Goal: Task Accomplishment & Management: Use online tool/utility

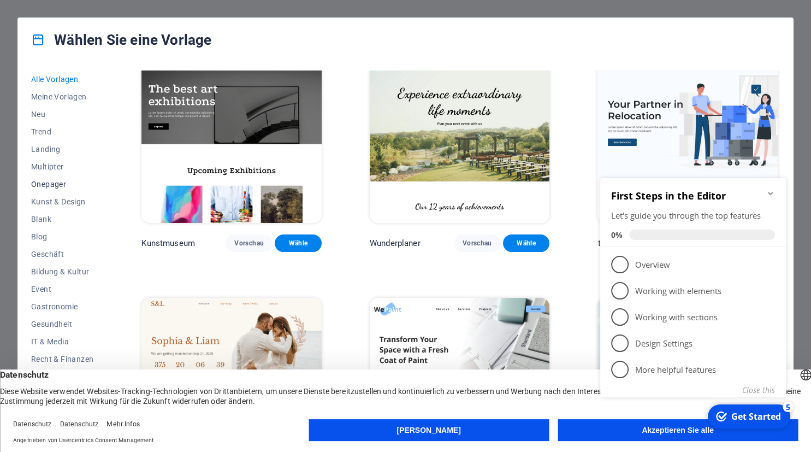
click at [42, 183] on span "Onepager" at bounding box center [62, 184] width 62 height 9
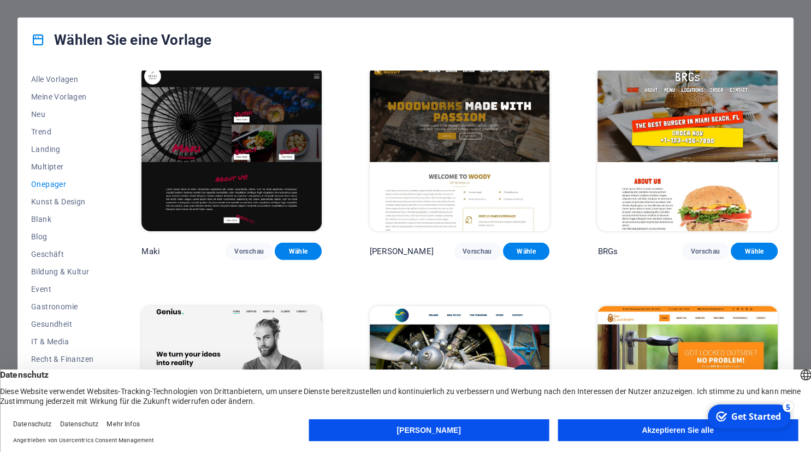
scroll to position [2178, 0]
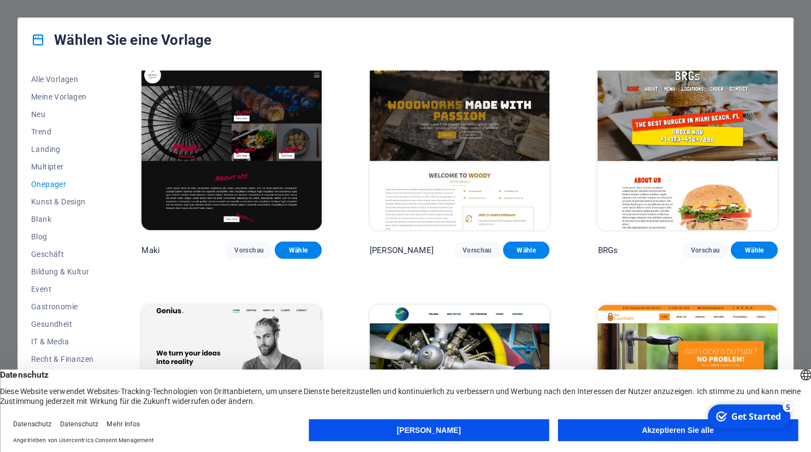
click at [464, 427] on button "Denise" at bounding box center [429, 430] width 240 height 22
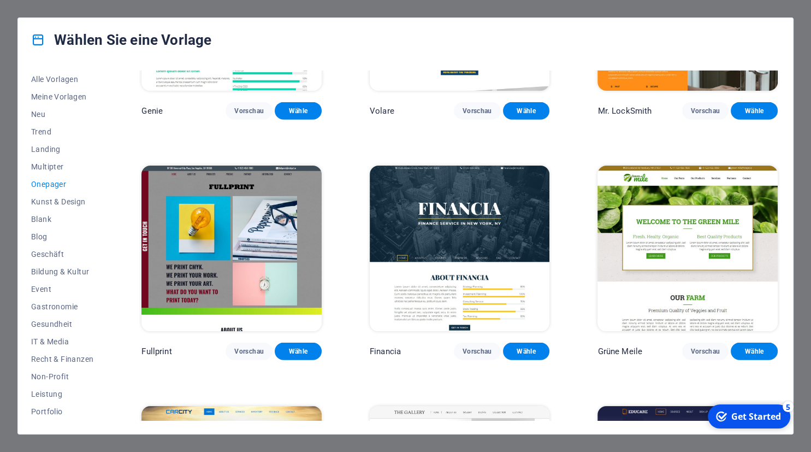
scroll to position [2558, 0]
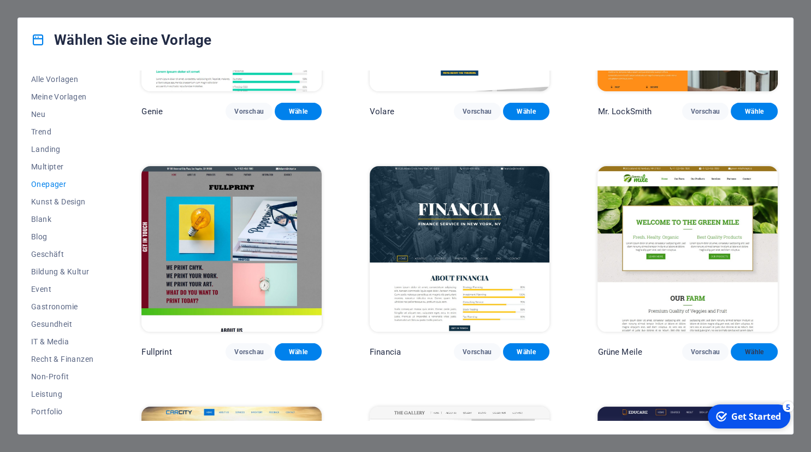
click at [749, 359] on button "Wähle" at bounding box center [754, 351] width 47 height 17
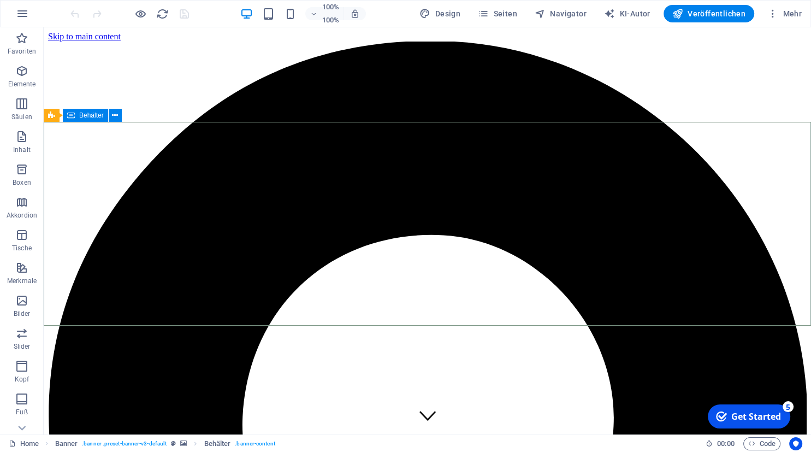
click at [96, 117] on span "Behälter" at bounding box center [91, 115] width 25 height 7
click at [117, 116] on icon at bounding box center [115, 115] width 6 height 11
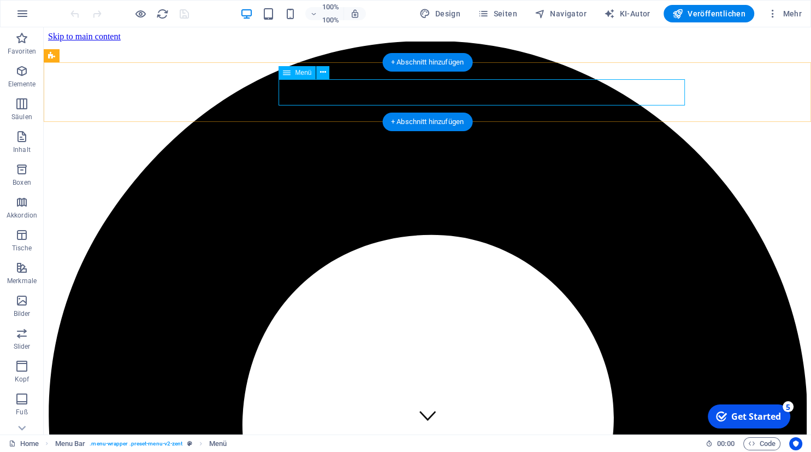
select select
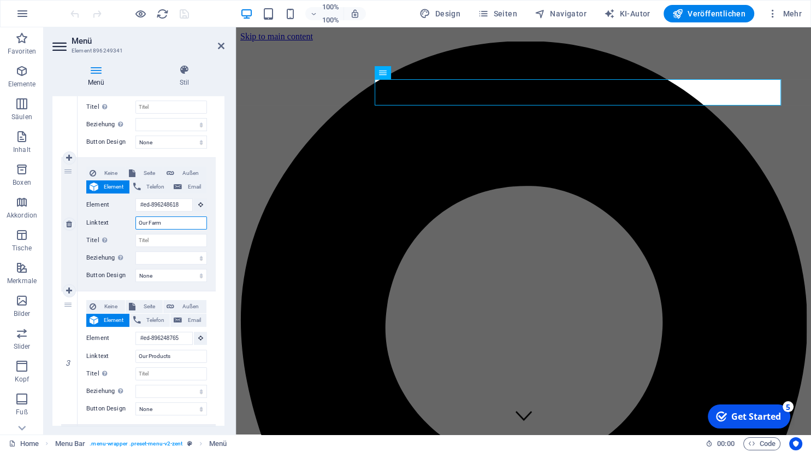
click at [179, 220] on input "Our Farm" at bounding box center [171, 222] width 72 height 13
type input "O"
select select
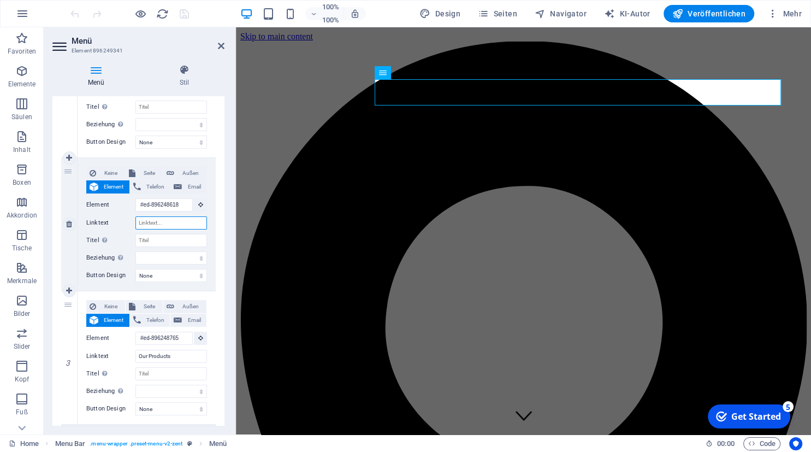
select select
type input "Ess"
select select
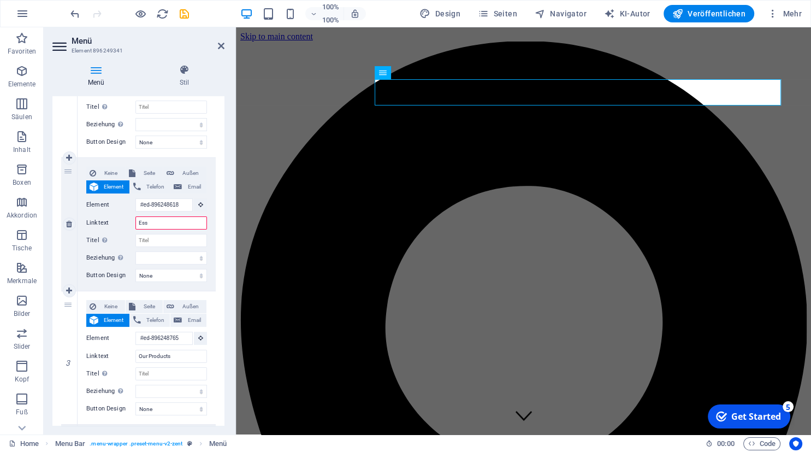
select select
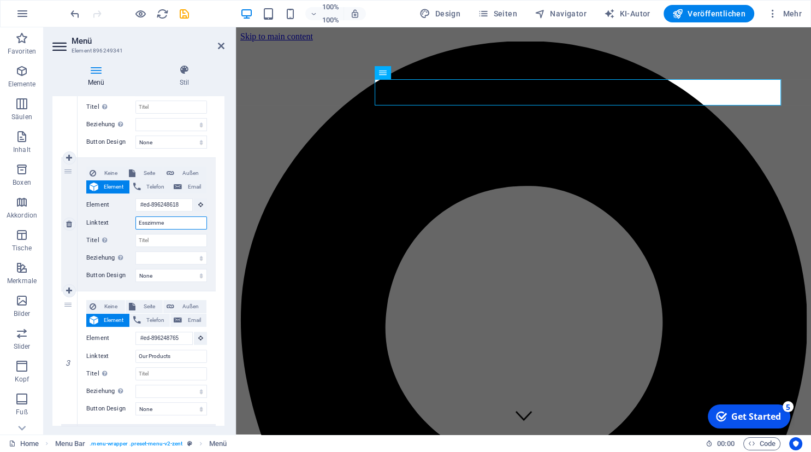
type input "Esszimmer"
select select
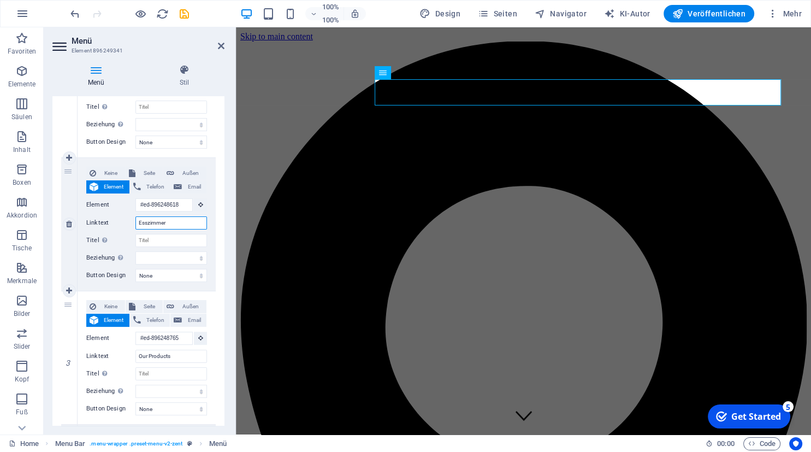
select select
type input "Esszimmer"
click at [176, 358] on input "Our Products" at bounding box center [171, 355] width 72 height 13
type input "O"
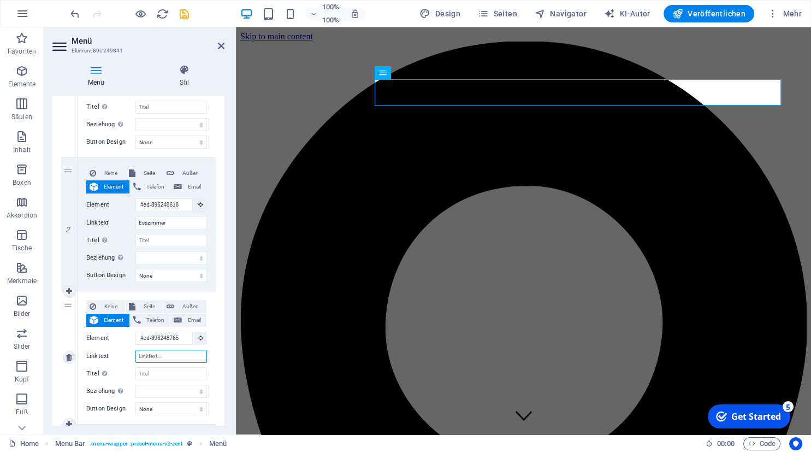
select select
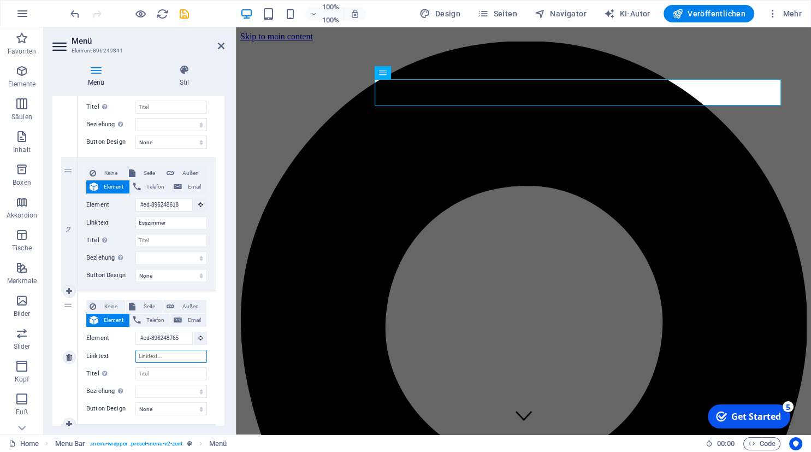
select select
type input "Wo"
select select
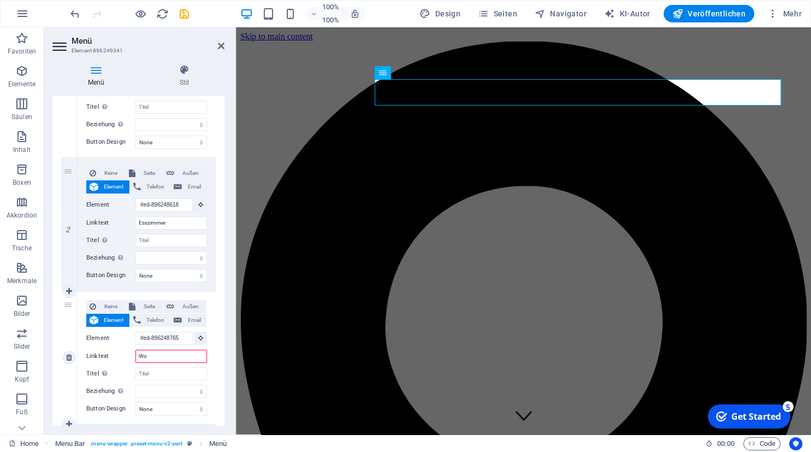
select select
type input "Wohn"
select select
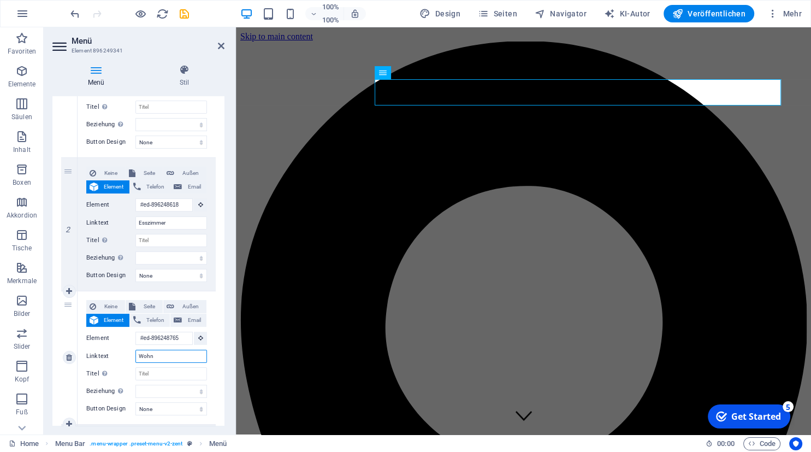
select select
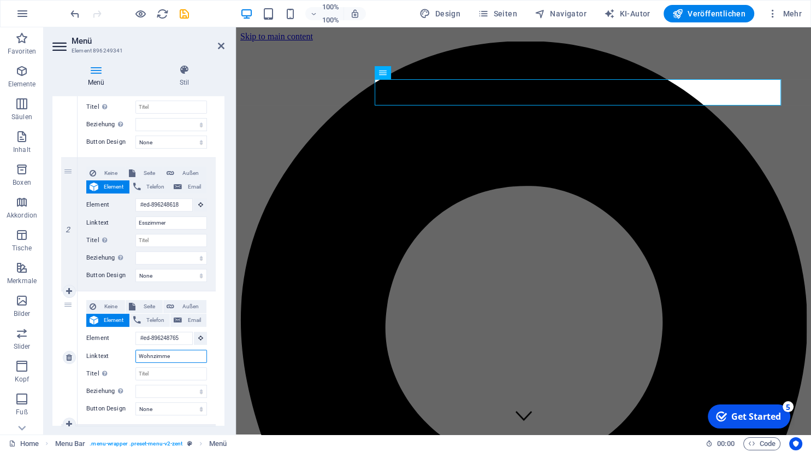
type input "Wohnzimmer"
select select
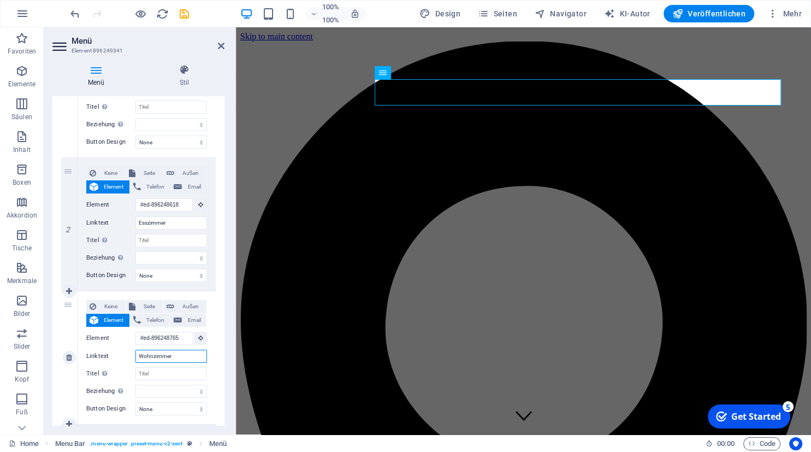
select select
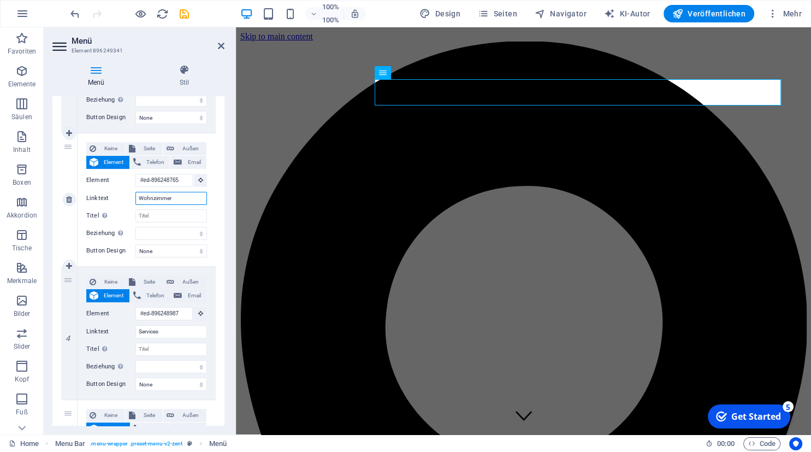
scroll to position [351, 0]
type input "Wohnzimmer"
click at [162, 329] on input "Services" at bounding box center [171, 330] width 72 height 13
type input "S"
select select
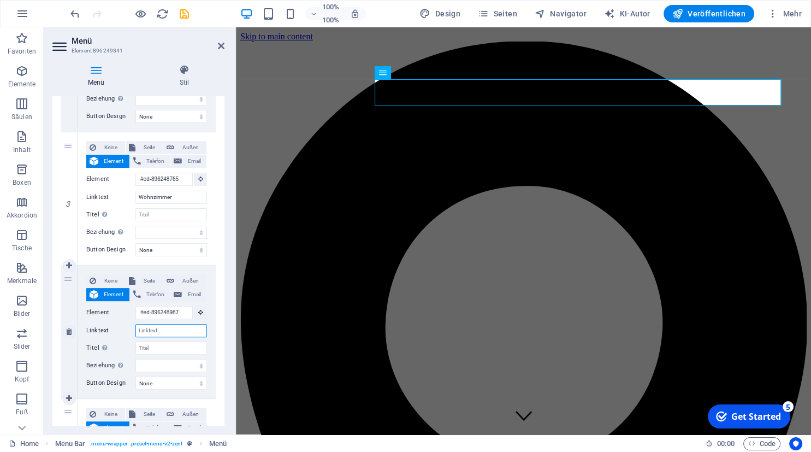
select select
type input "S"
select select
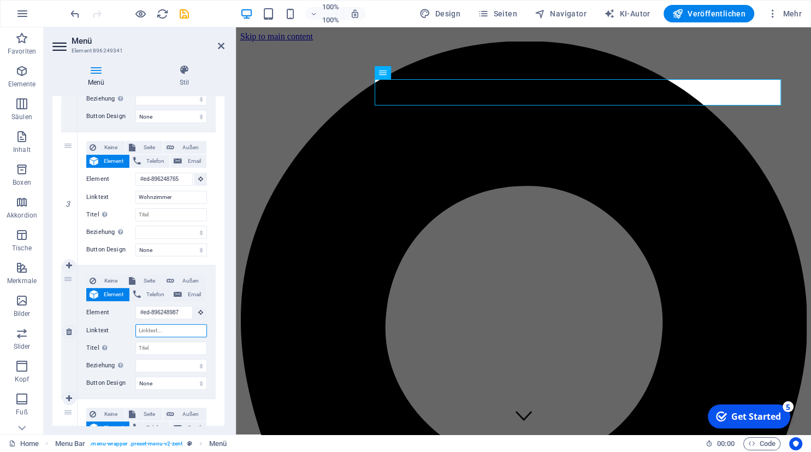
select select
type input "Schlafz"
select select
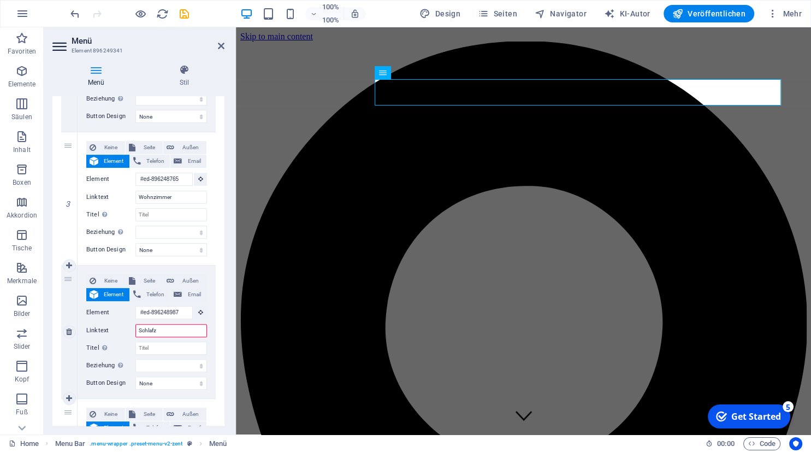
select select
type input "Schlafzimmer"
select select
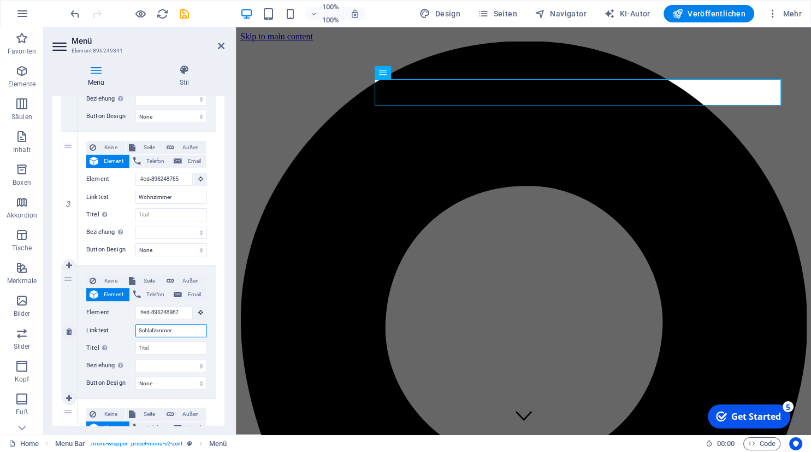
select select
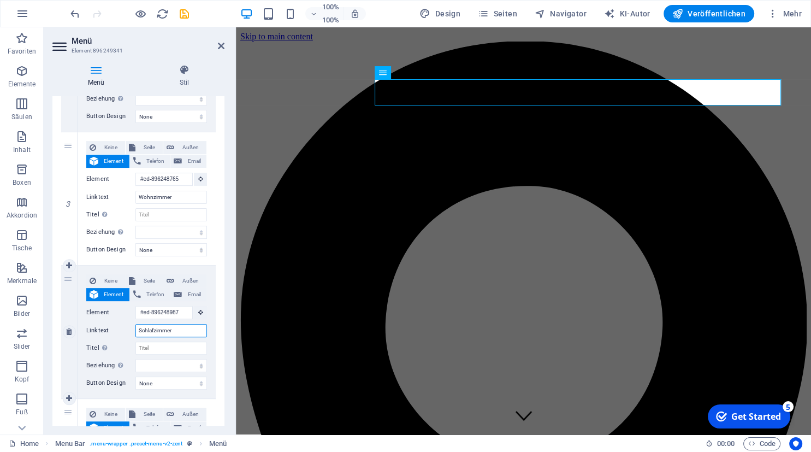
type input "Schlafzimmer 1"
select select
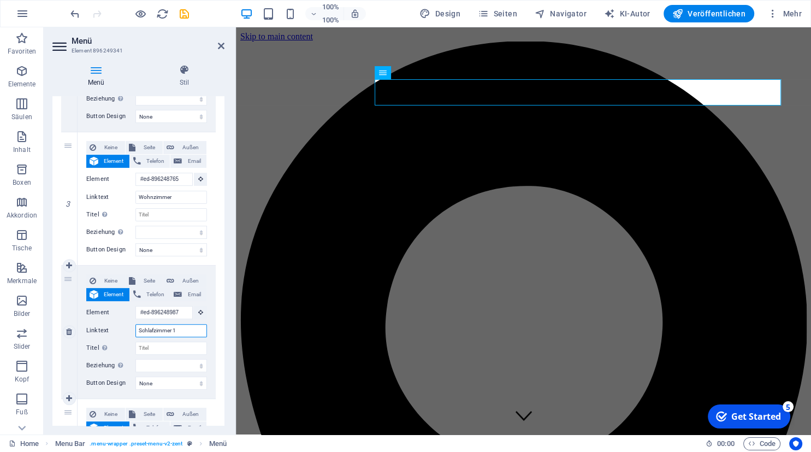
select select
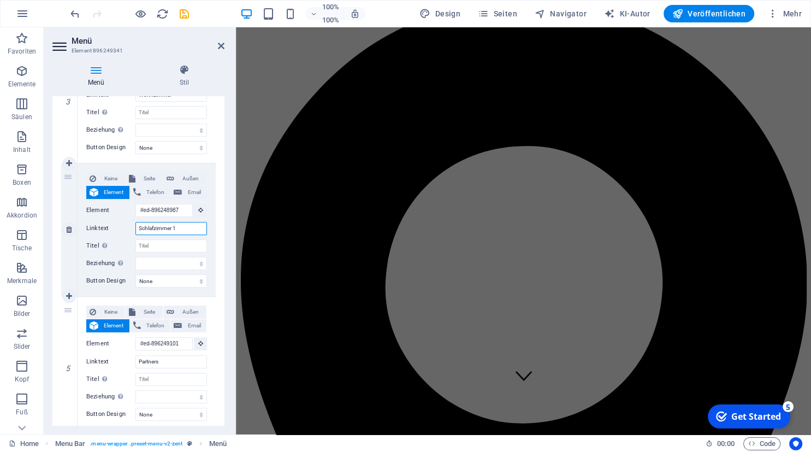
scroll to position [0, 0]
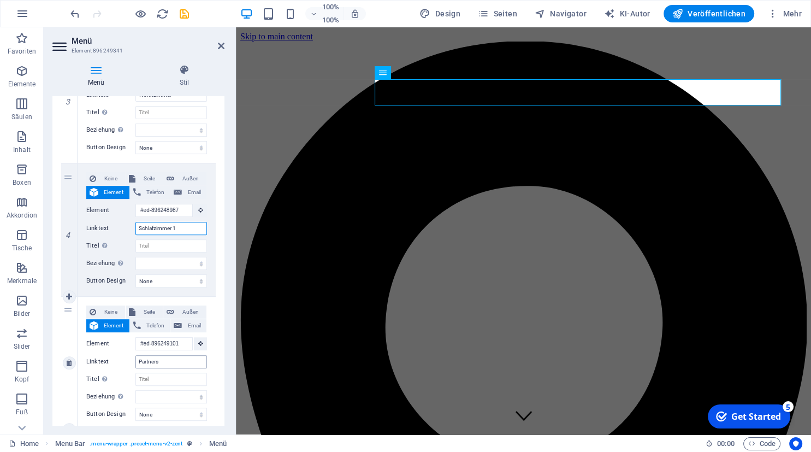
type input "Schlafzimmer 1"
click at [164, 364] on input "Partners" at bounding box center [171, 361] width 72 height 13
type input "P"
type input "S"
select select
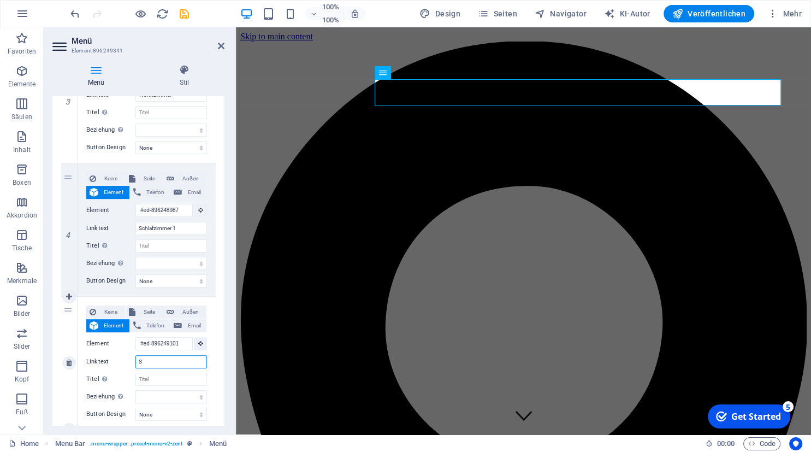
select select
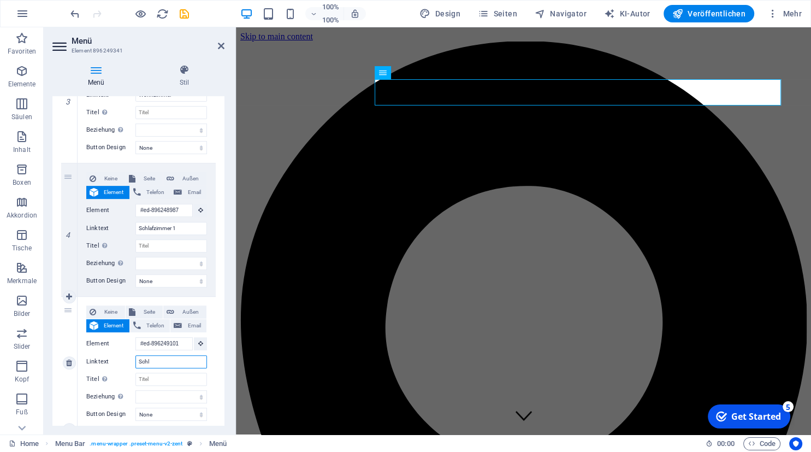
type input "Schla"
select select
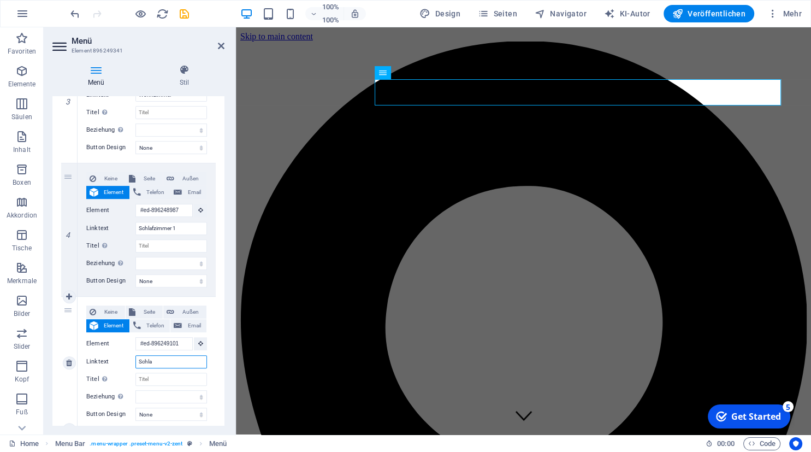
select select
type input "Schlaf"
select select
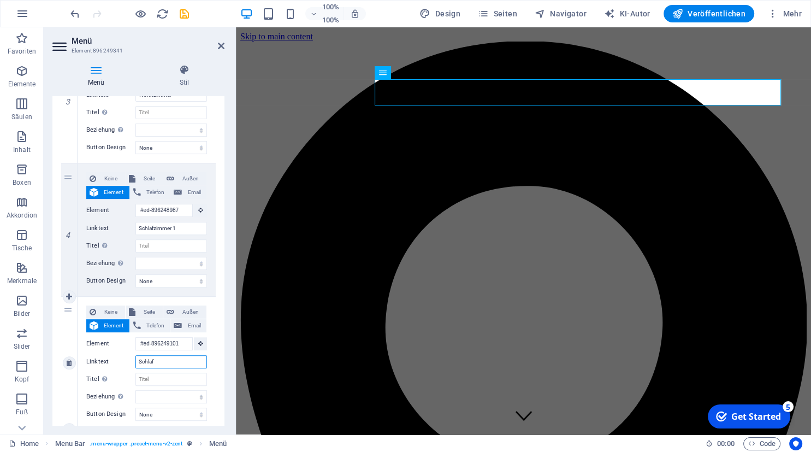
select select
type input "Schlafzimmer 2"
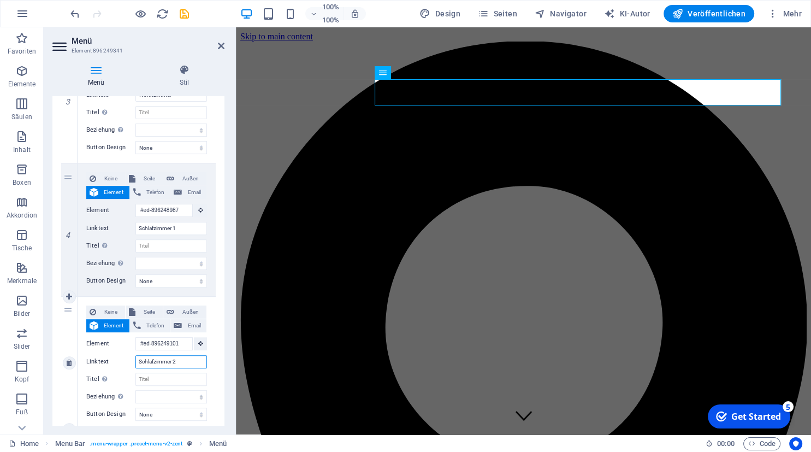
select select
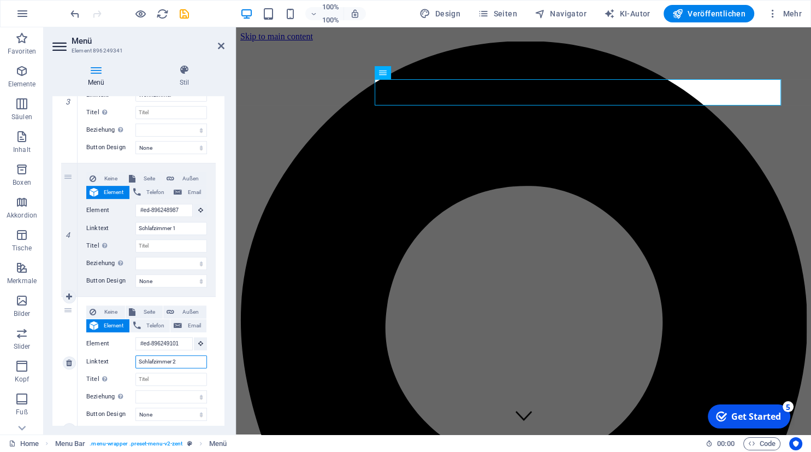
select select
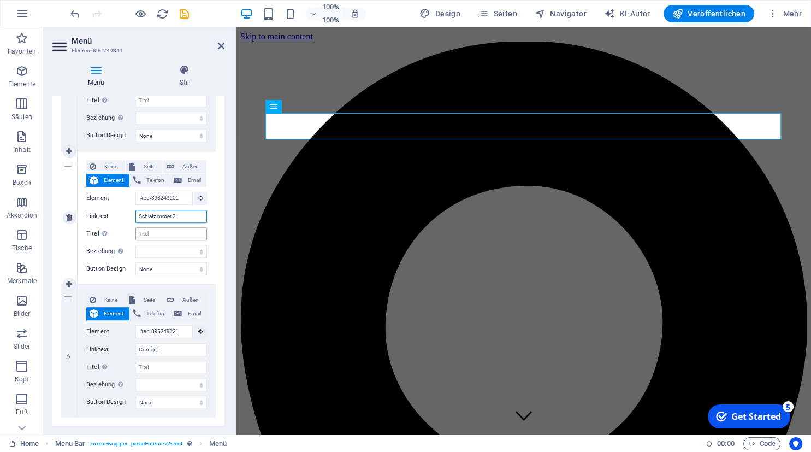
scroll to position [600, 0]
type input "Schlafzimmer 2"
click at [169, 348] on input "Contact" at bounding box center [171, 348] width 72 height 13
type input "C"
select select
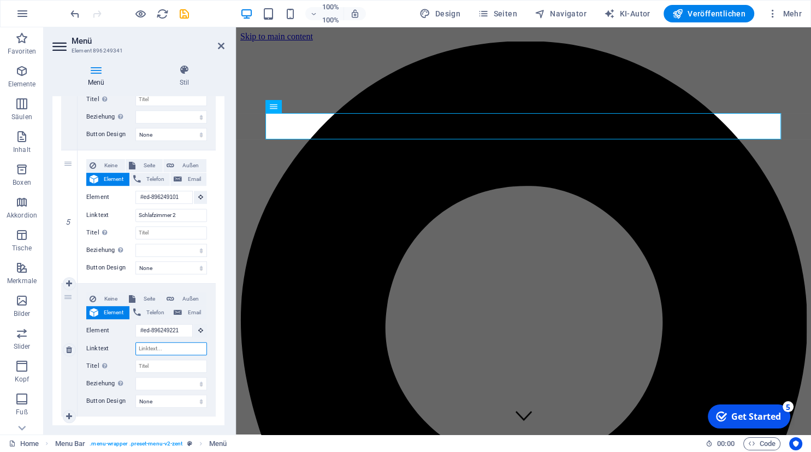
select select
type input "B"
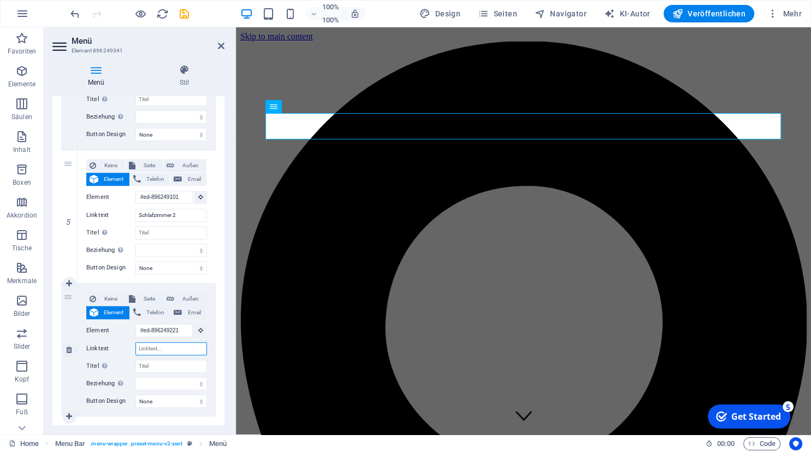
select select
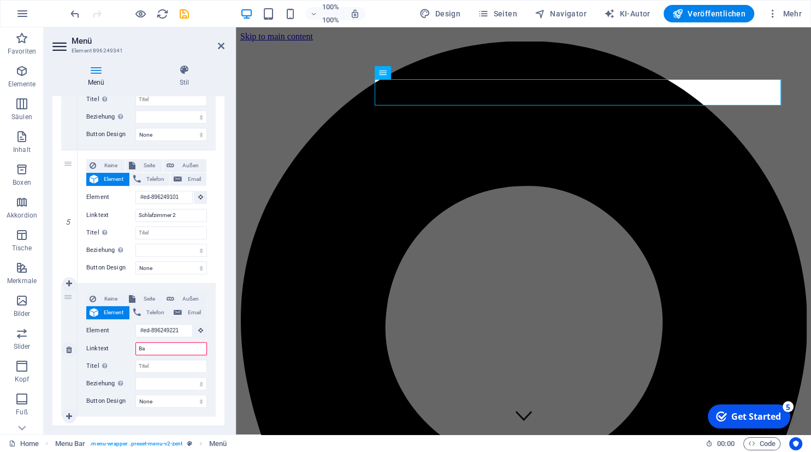
type input "Bad"
select select
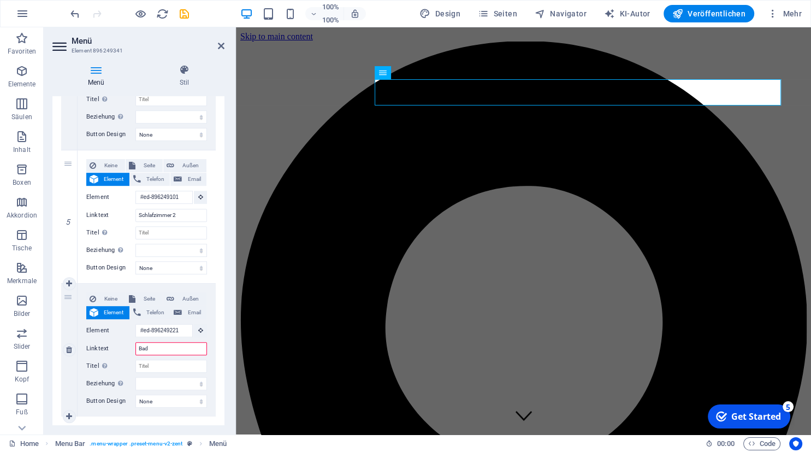
select select
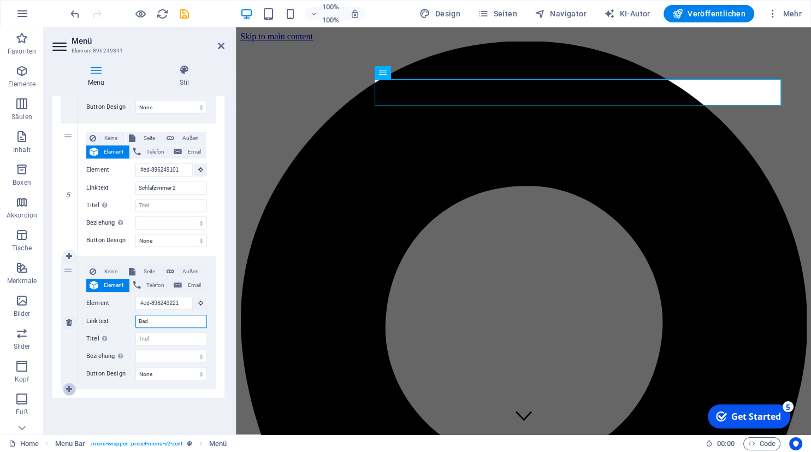
type input "Bad"
click at [70, 386] on icon at bounding box center [69, 389] width 6 height 8
select select
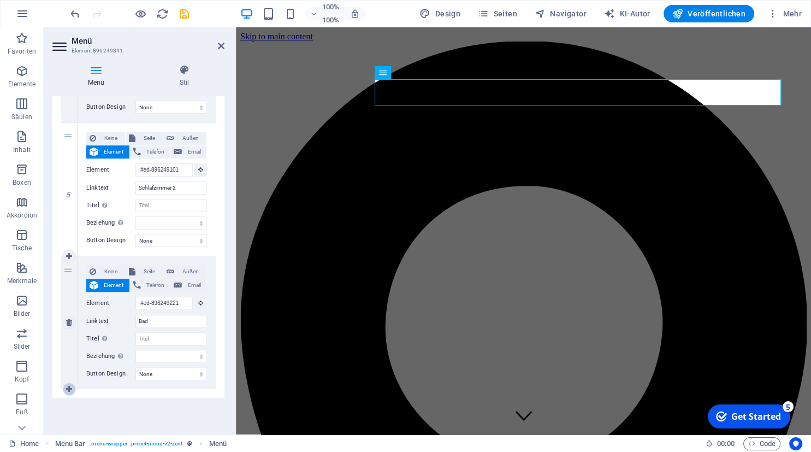
select select
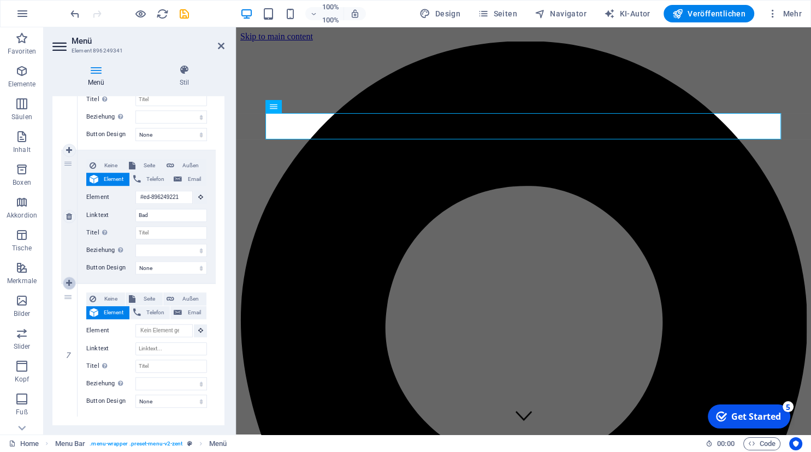
scroll to position [760, 0]
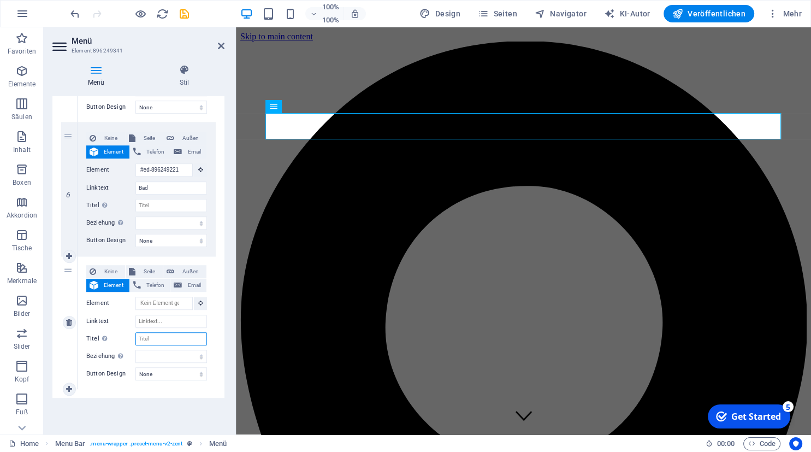
click at [157, 335] on input "Titel Zusätzliche Linkbeschreibung, sollte nicht der gleiche wie der Linktext s…" at bounding box center [171, 338] width 72 height 13
type input "Hof"
select select
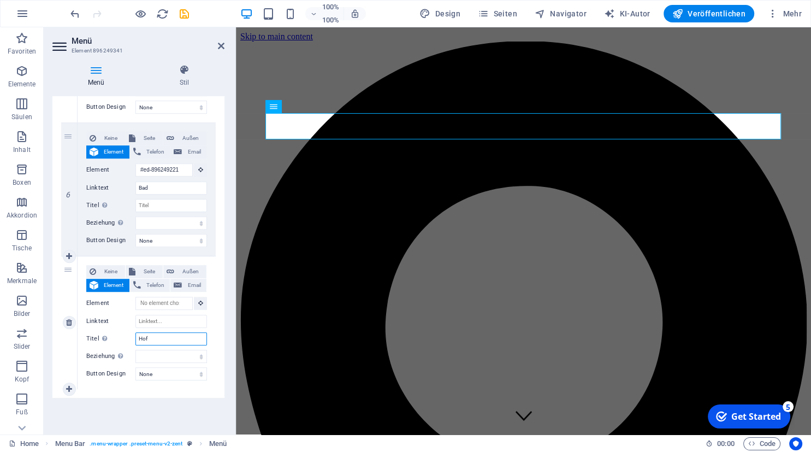
select select
type input "Hof"
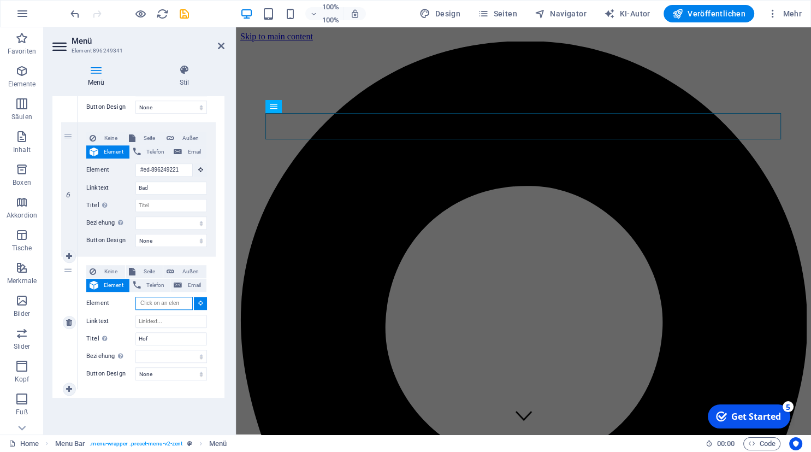
click at [173, 299] on input "Element" at bounding box center [163, 303] width 57 height 13
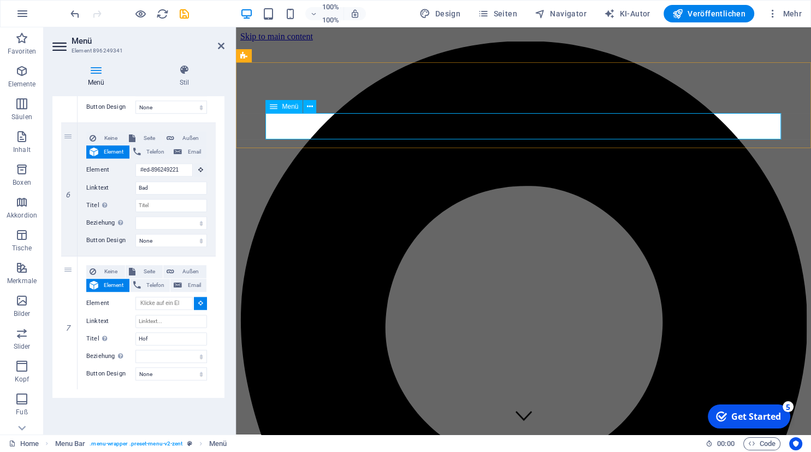
select select
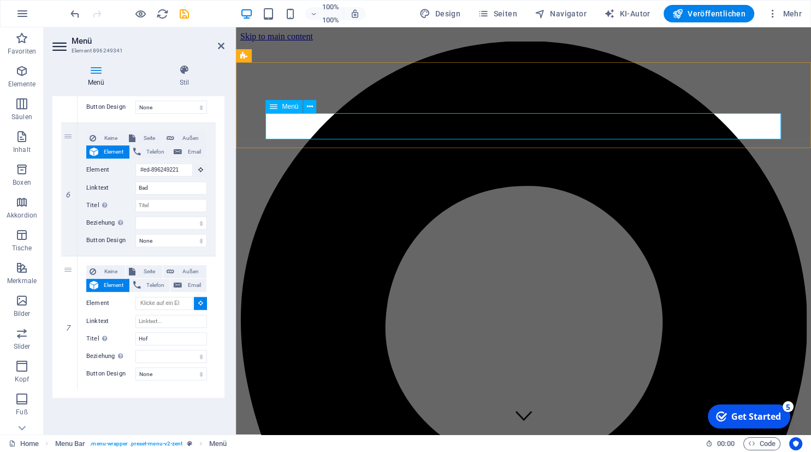
select select
type input "#ed-896249341"
select select
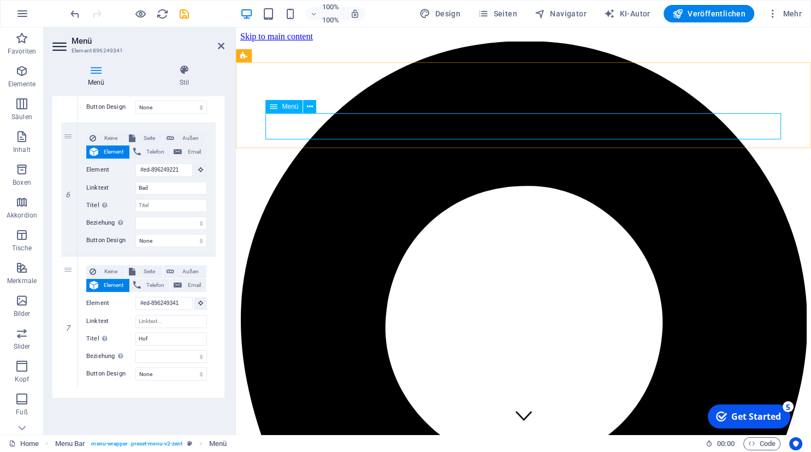
click at [150, 337] on input "Hof" at bounding box center [171, 338] width 72 height 13
type input "H"
select select
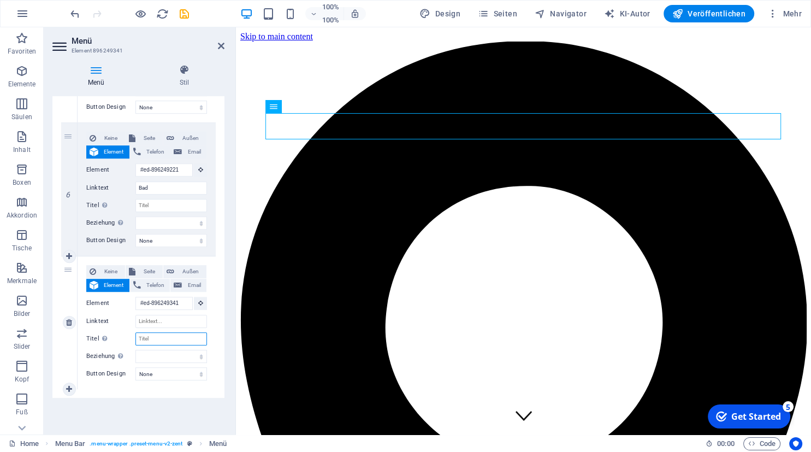
select select
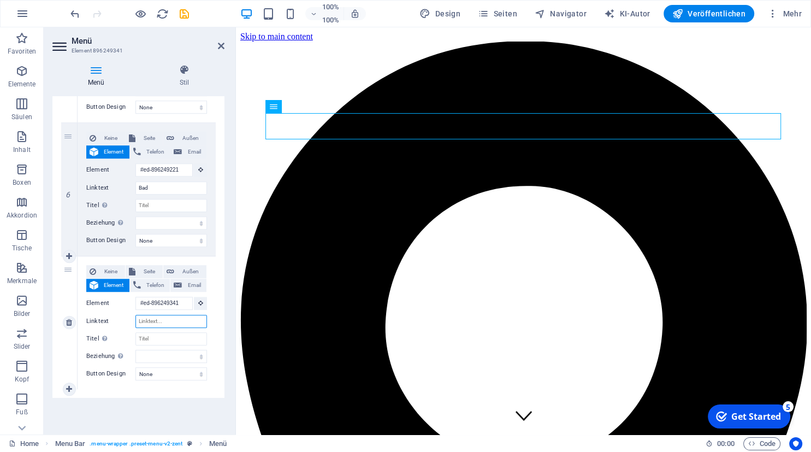
click at [149, 322] on input "Linktext" at bounding box center [171, 321] width 72 height 13
type input "Hof"
select select
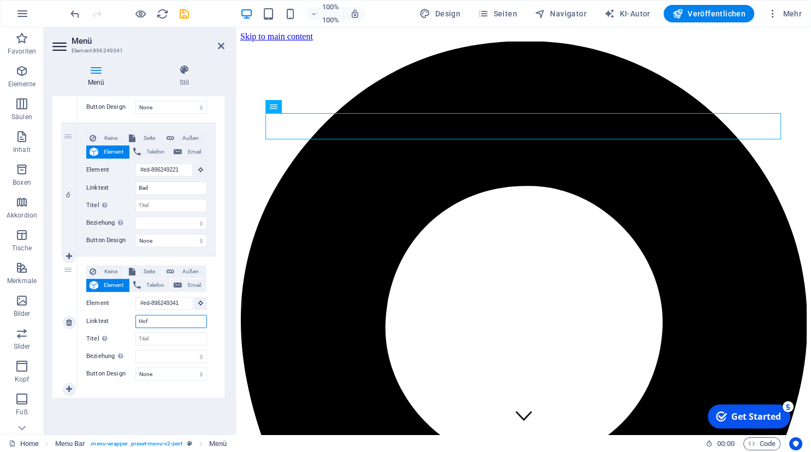
select select
type input "Hof"
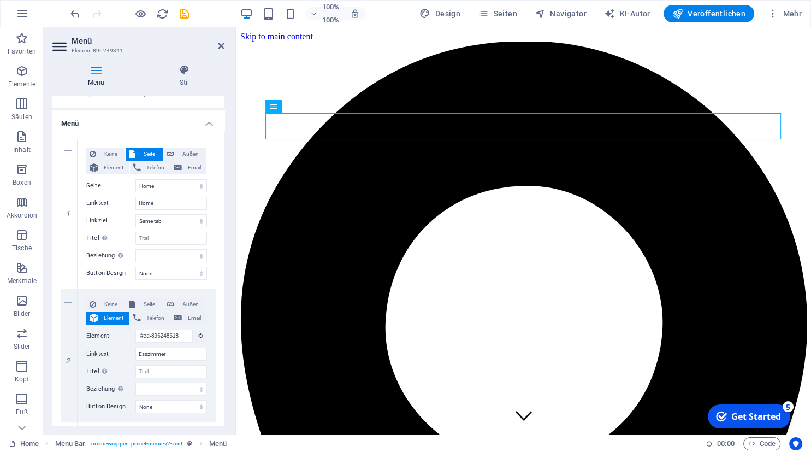
scroll to position [0, 0]
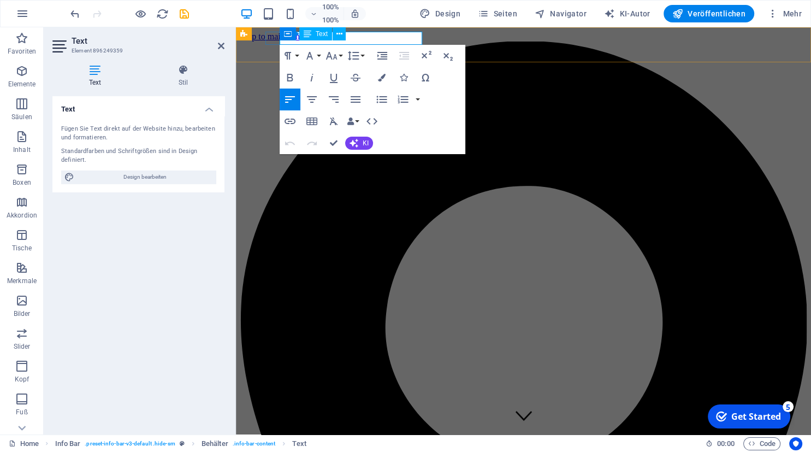
click at [325, 33] on span "Text" at bounding box center [322, 34] width 12 height 7
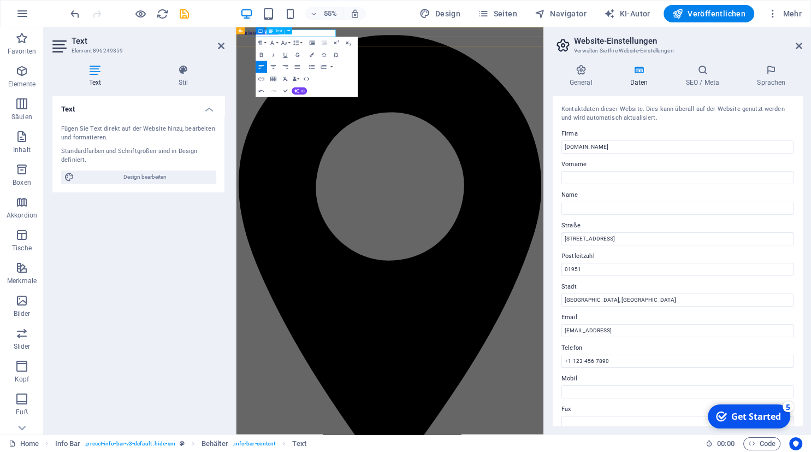
click at [610, 240] on input "[STREET_ADDRESS]" at bounding box center [677, 238] width 232 height 13
type input "5"
type input "[STREET_ADDRESS]"
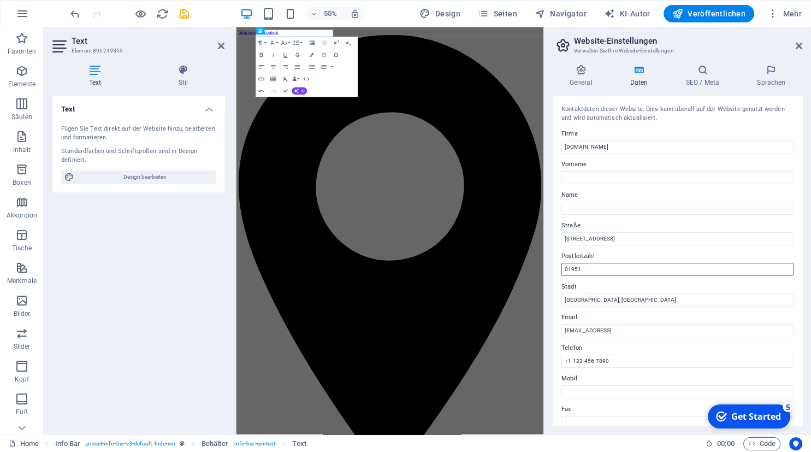
click at [588, 269] on input "01951" at bounding box center [677, 269] width 232 height 13
type input "0"
type input "76835"
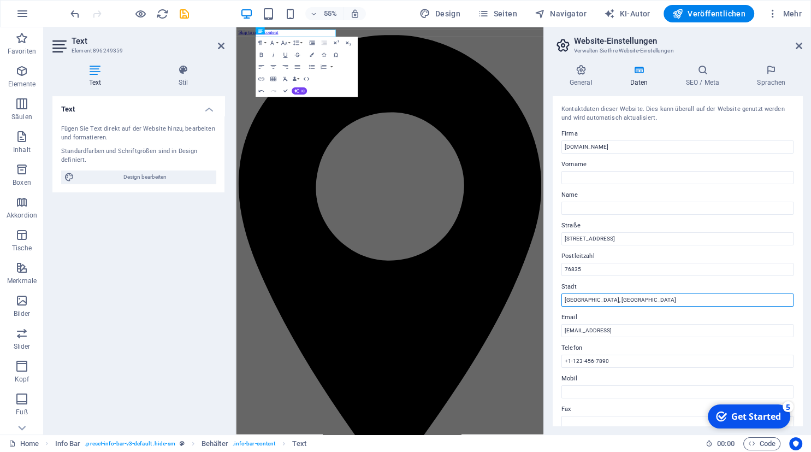
click at [598, 299] on input "[GEOGRAPHIC_DATA], [GEOGRAPHIC_DATA]" at bounding box center [677, 299] width 232 height 13
type input "N"
type input "Rhodt unter Rietburg"
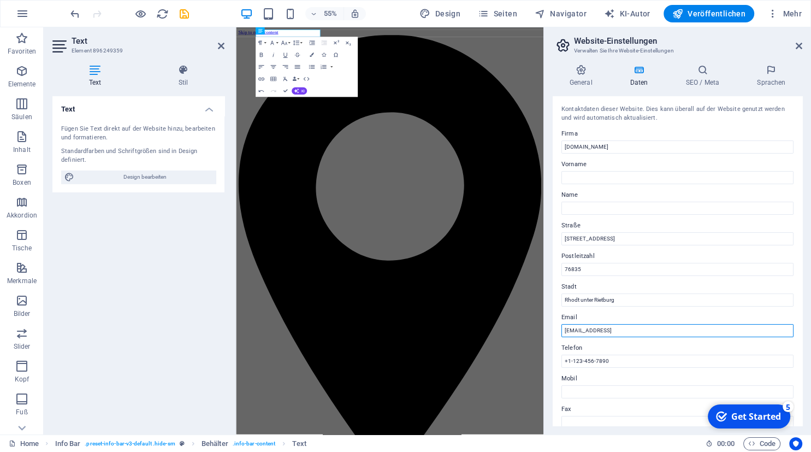
click at [685, 334] on input "[EMAIL_ADDRESS]" at bounding box center [677, 330] width 232 height 13
type input "e"
type input "[EMAIL_ADDRESS][DOMAIN_NAME]"
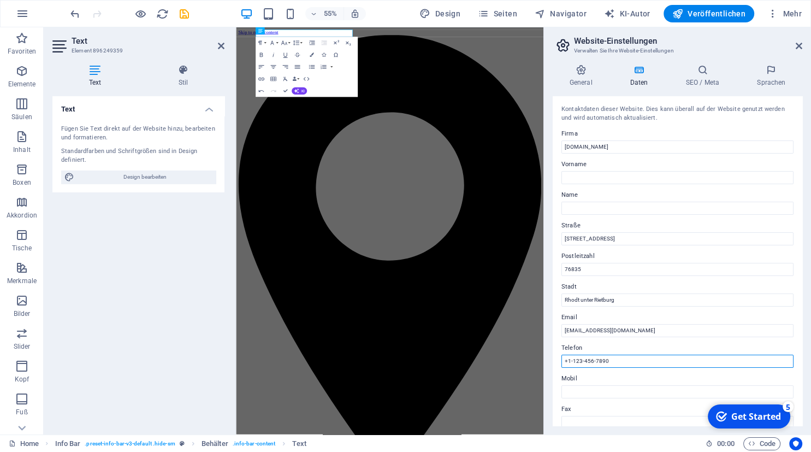
click at [626, 363] on input "+1-123-456-7890" at bounding box center [677, 360] width 232 height 13
type input "+"
type input "[PHONE_NUMBER]"
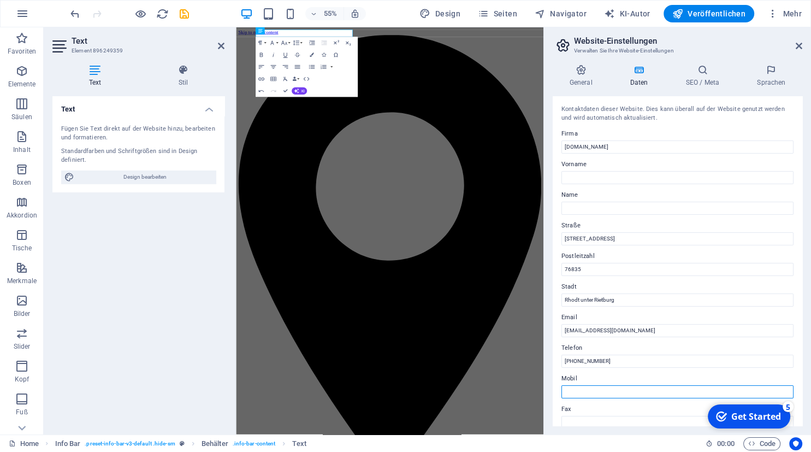
click at [592, 388] on input "Mobil" at bounding box center [677, 391] width 232 height 13
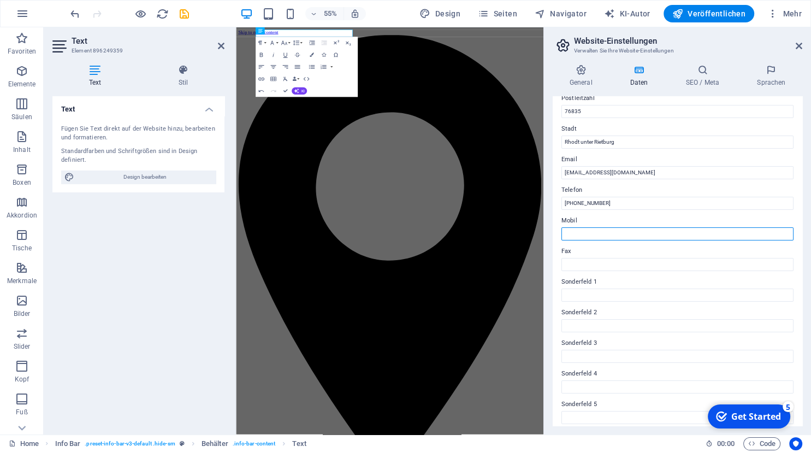
scroll to position [195, 0]
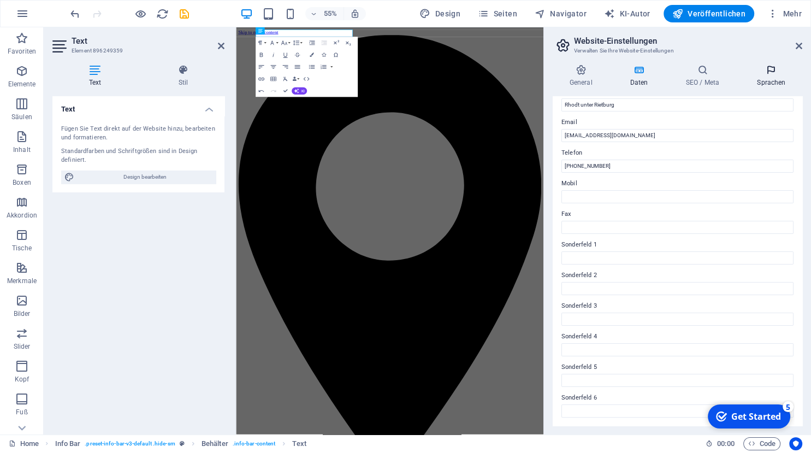
click at [769, 68] on icon at bounding box center [771, 69] width 62 height 11
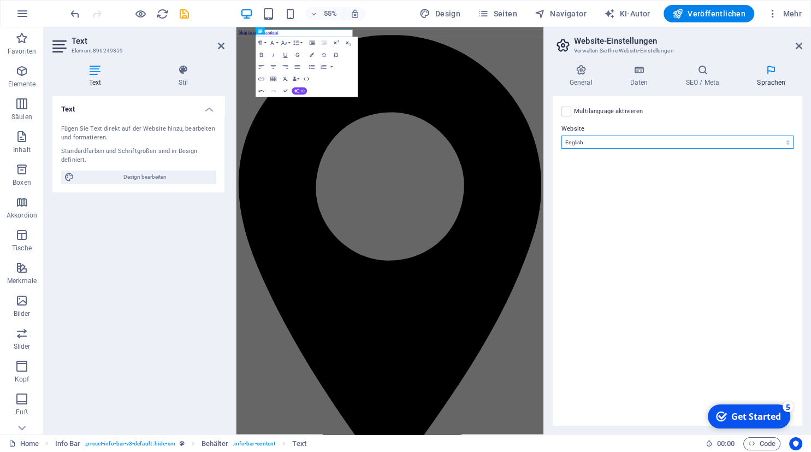
click at [561, 135] on select "Abkhazian Afar Afrikaans Akan Albanian Amharic Arabic Aragonese Armenian Assame…" at bounding box center [677, 141] width 232 height 13
select select "55"
click option "German" at bounding box center [0, 0] width 0 height 0
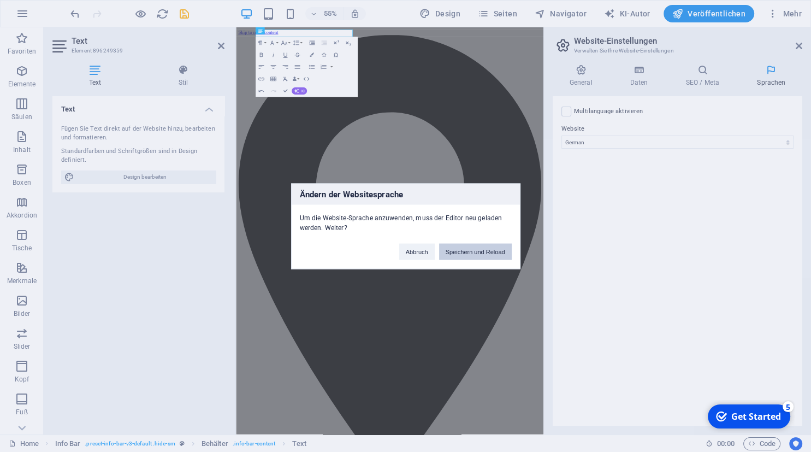
click at [467, 252] on button "Speichern und Reload" at bounding box center [475, 251] width 73 height 16
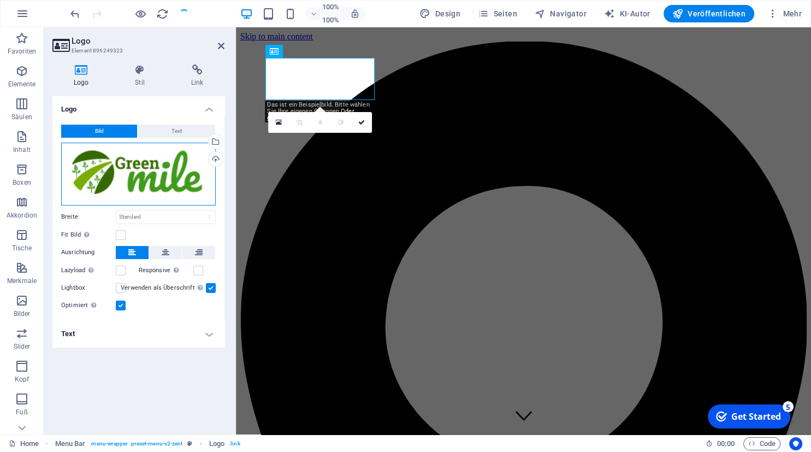
click at [177, 168] on div "Ziehen Sie hier Dateien, klicken um Dateien zu wählen Wählen Sie Dateien aus Da…" at bounding box center [138, 174] width 155 height 63
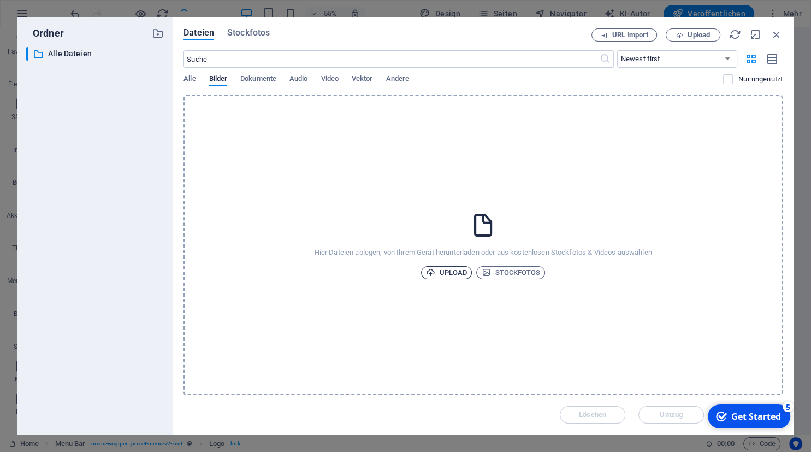
click at [456, 274] on span "Upload" at bounding box center [447, 272] width 42 height 13
click at [388, 211] on div "Hier Dateien ablegen, von Ihrem Gerät herunterladen oder aus kostenlosen Stockf…" at bounding box center [482, 245] width 599 height 300
click at [635, 199] on div "Hier Dateien ablegen, von Ihrem Gerät herunterladen oder aus kostenlosen Stockf…" at bounding box center [482, 245] width 599 height 300
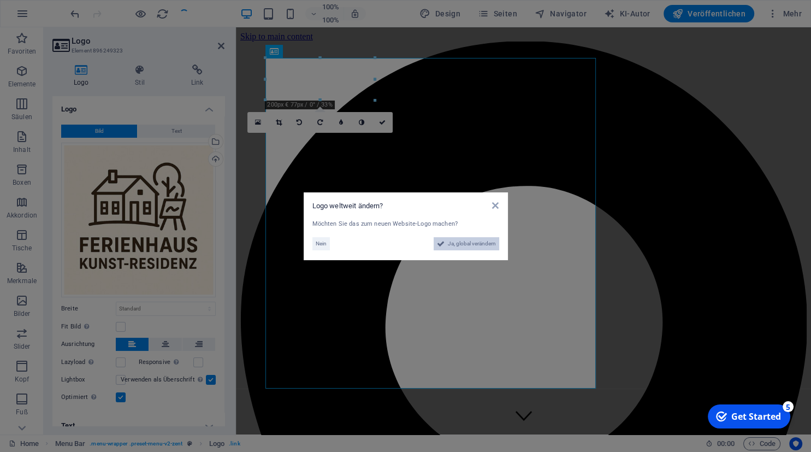
click at [471, 242] on span "Ja, global verändern" at bounding box center [472, 243] width 48 height 13
select select "55"
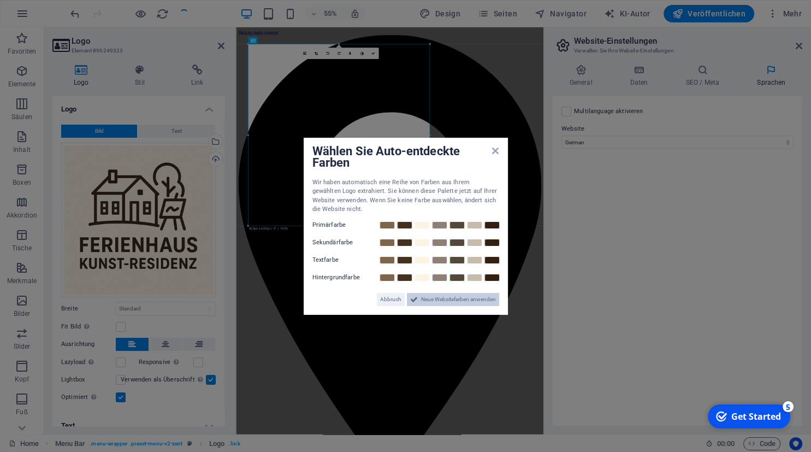
click at [435, 299] on span "Neue Websitefarben anwenden" at bounding box center [458, 299] width 75 height 13
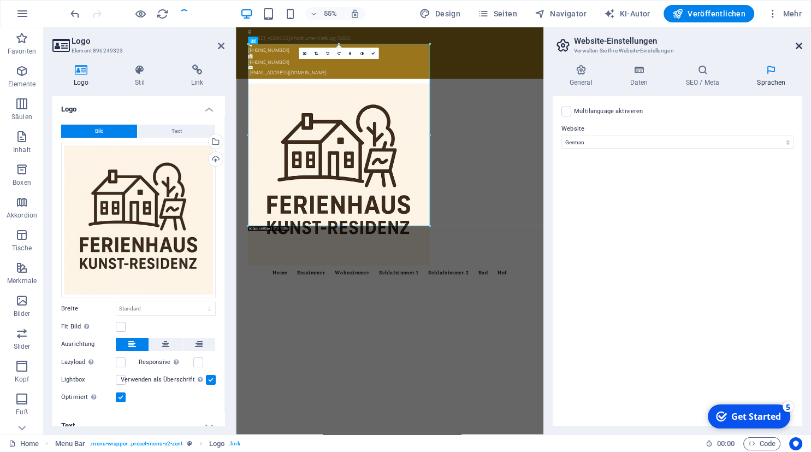
click at [798, 46] on icon at bounding box center [799, 46] width 7 height 9
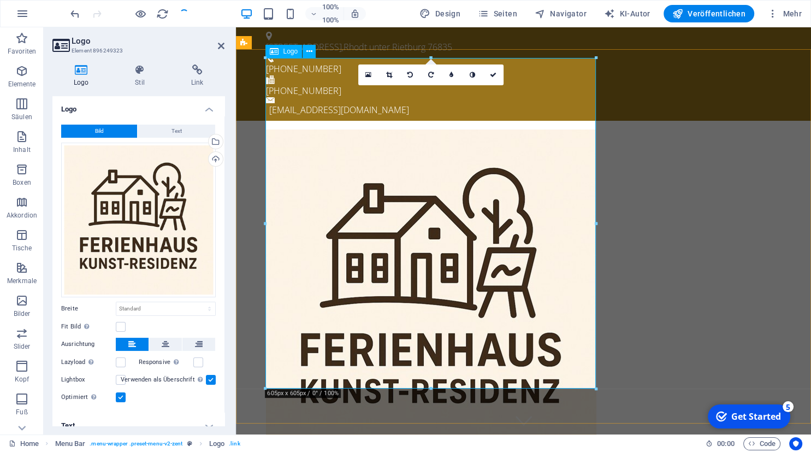
drag, startPoint x: 832, startPoint y: 415, endPoint x: 345, endPoint y: 145, distance: 556.3
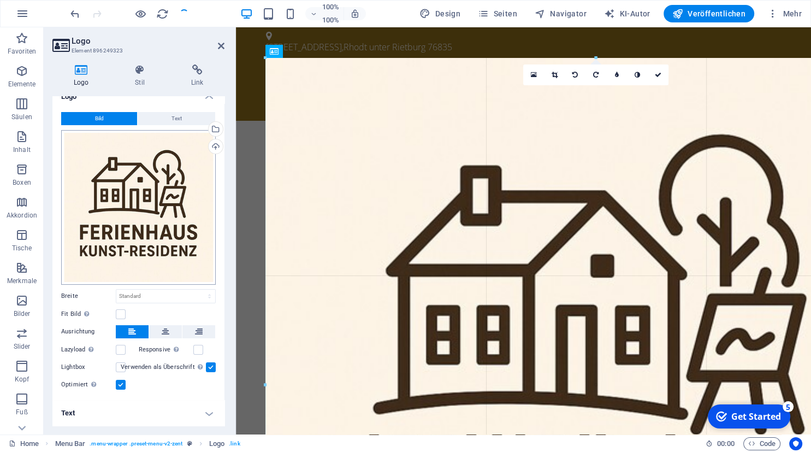
scroll to position [0, 0]
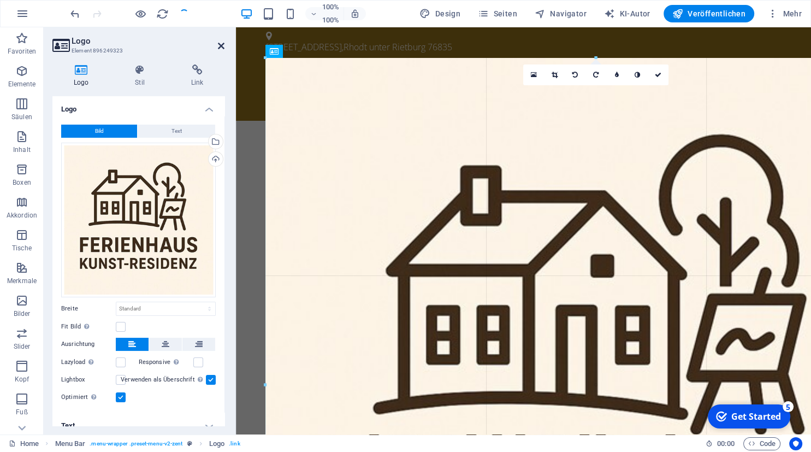
click at [221, 48] on icon at bounding box center [221, 46] width 7 height 9
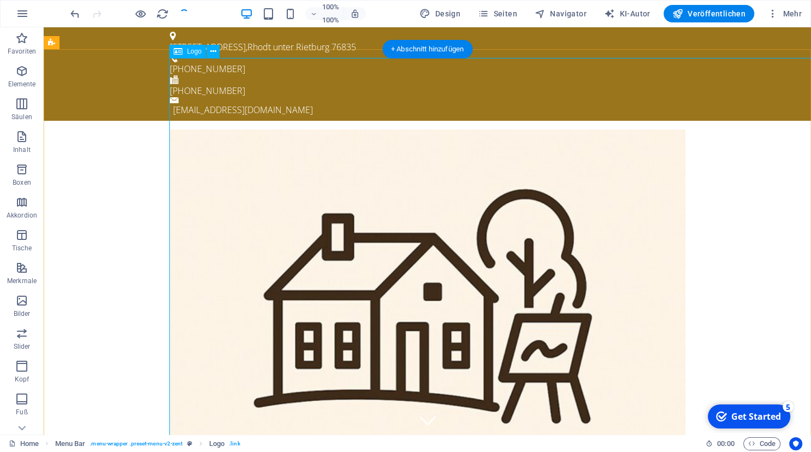
scroll to position [0, 20]
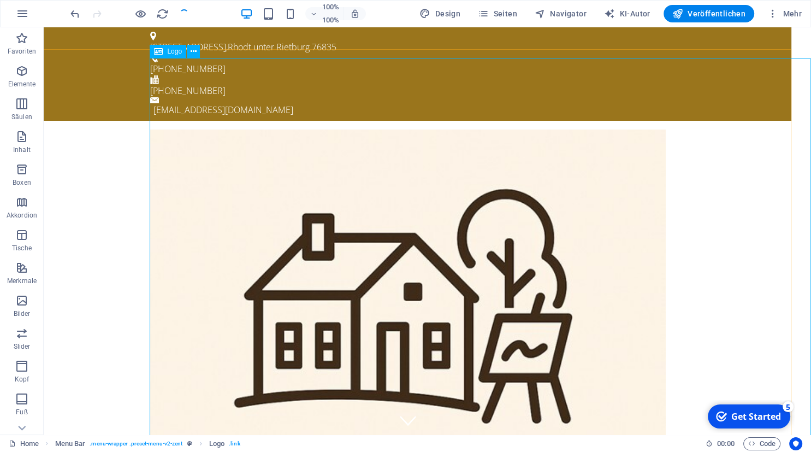
click at [174, 54] on span "Logo" at bounding box center [174, 51] width 15 height 7
click at [195, 52] on icon at bounding box center [194, 51] width 6 height 11
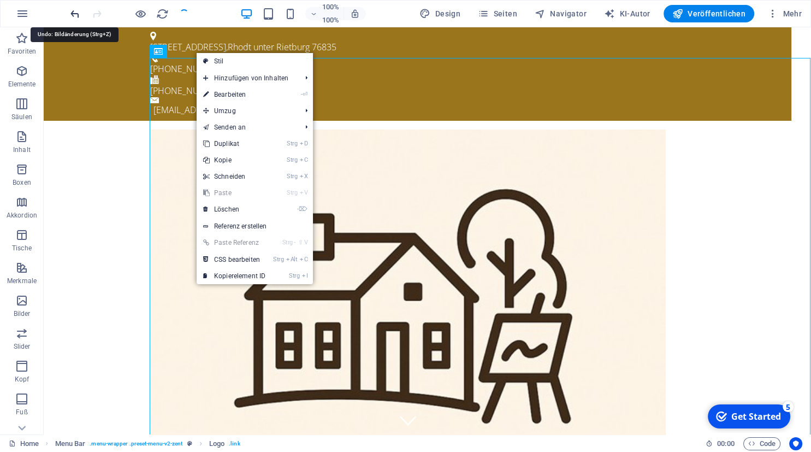
click at [79, 12] on icon "undo" at bounding box center [75, 14] width 13 height 13
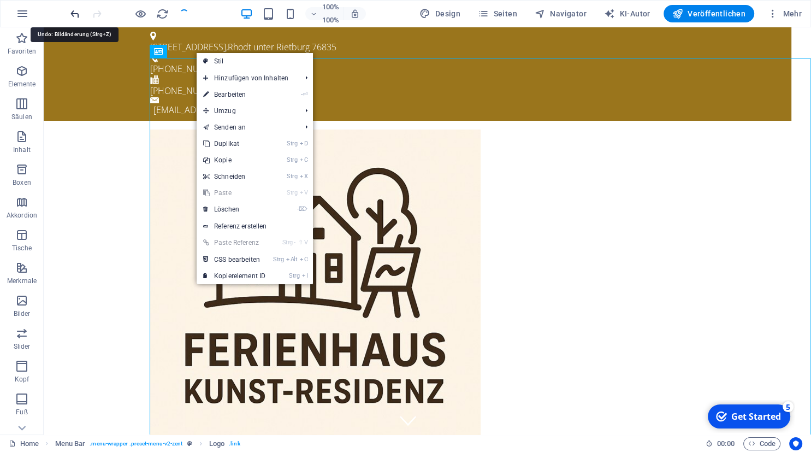
scroll to position [0, 0]
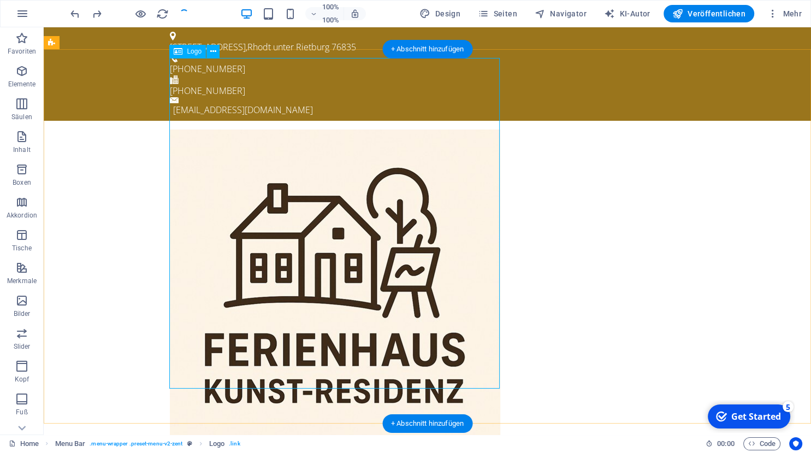
click at [494, 375] on div at bounding box center [427, 294] width 515 height 330
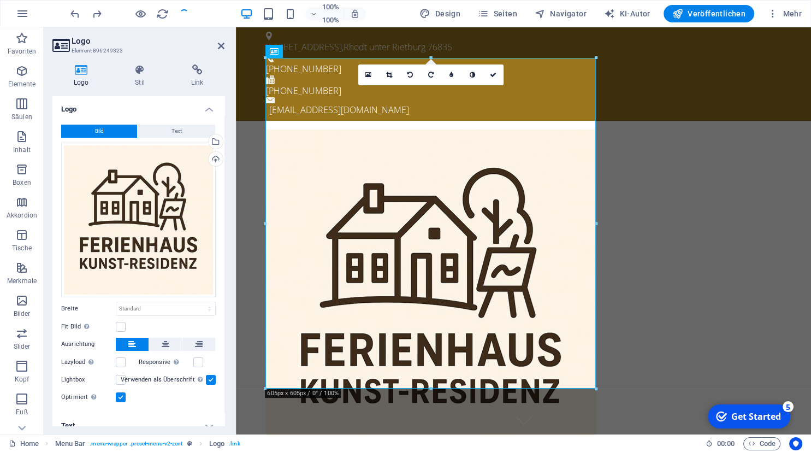
click at [597, 388] on div at bounding box center [596, 389] width 7 height 7
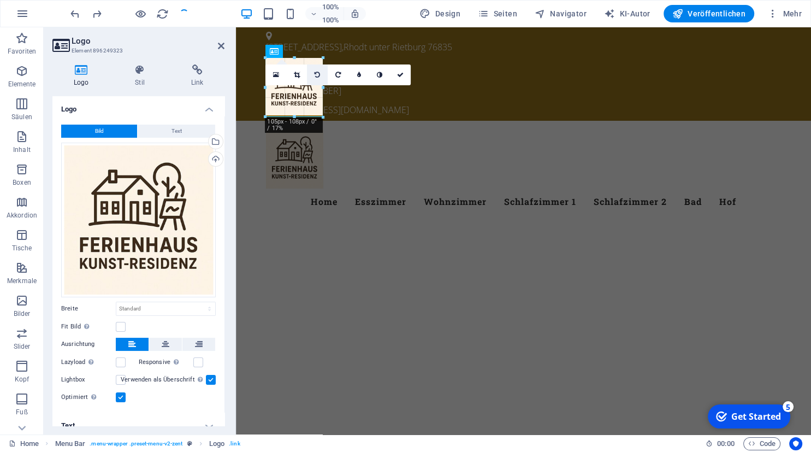
drag, startPoint x: 597, startPoint y: 388, endPoint x: 321, endPoint y: 82, distance: 412.1
type input "105"
select select "px"
click at [401, 75] on icon at bounding box center [400, 75] width 7 height 7
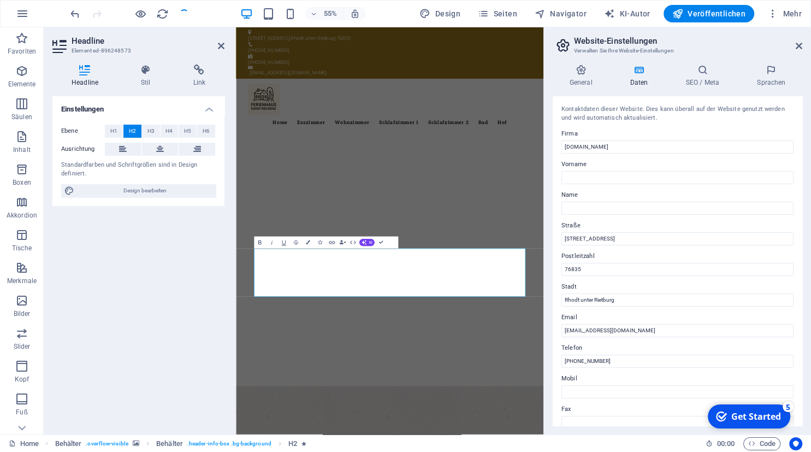
scroll to position [195, 0]
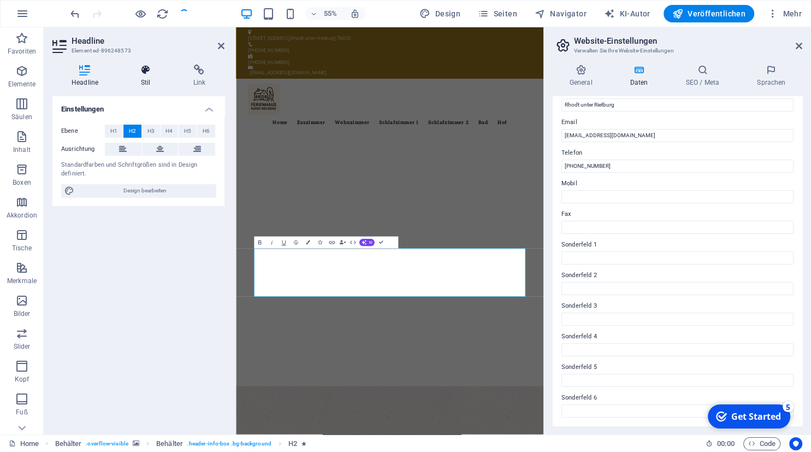
click at [143, 74] on icon at bounding box center [146, 69] width 48 height 11
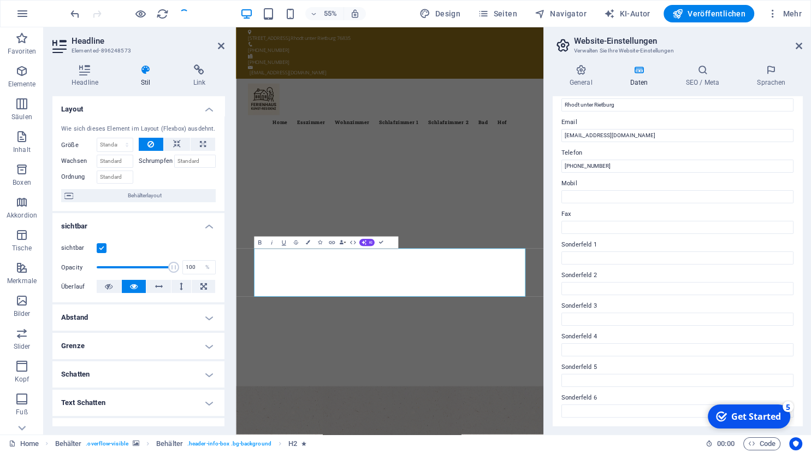
scroll to position [0, 0]
click at [800, 45] on icon at bounding box center [799, 46] width 7 height 9
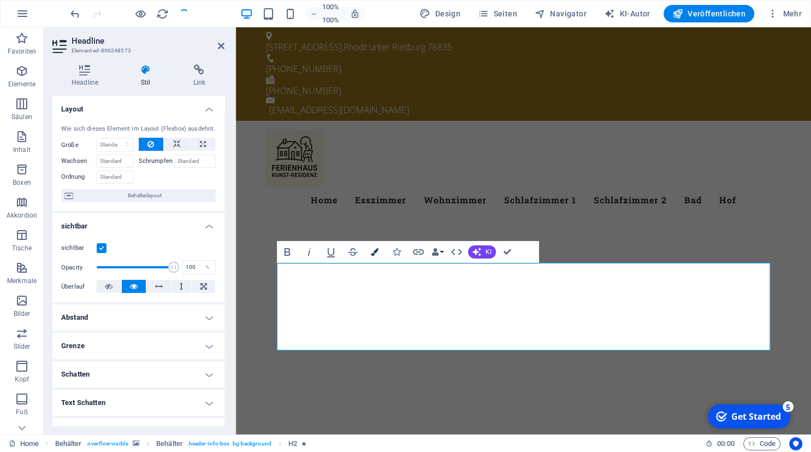
click at [375, 249] on icon "button" at bounding box center [375, 252] width 8 height 8
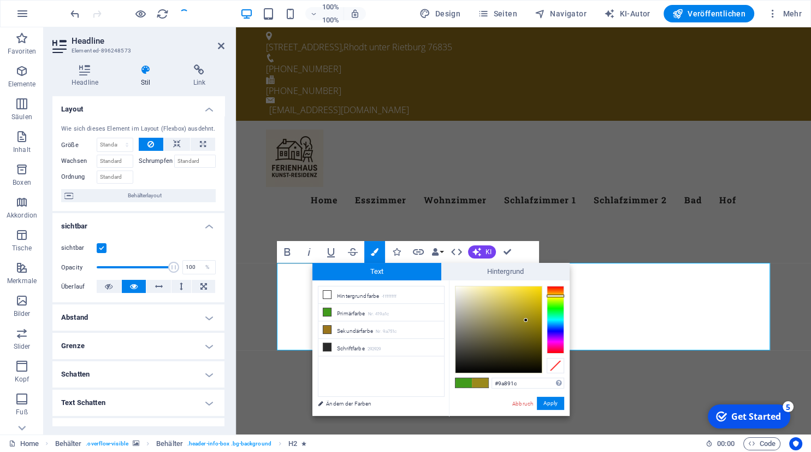
click at [555, 295] on div at bounding box center [555, 320] width 17 height 68
click at [555, 293] on div at bounding box center [555, 320] width 17 height 68
click at [528, 318] on div at bounding box center [498, 329] width 86 height 86
click at [549, 402] on button "Apply" at bounding box center [550, 402] width 27 height 13
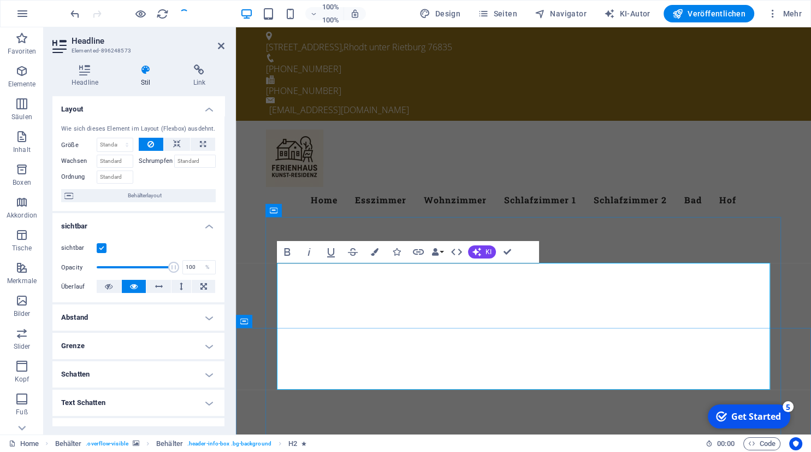
drag, startPoint x: 327, startPoint y: 280, endPoint x: 590, endPoint y: 321, distance: 265.8
click at [374, 252] on icon "button" at bounding box center [375, 252] width 8 height 8
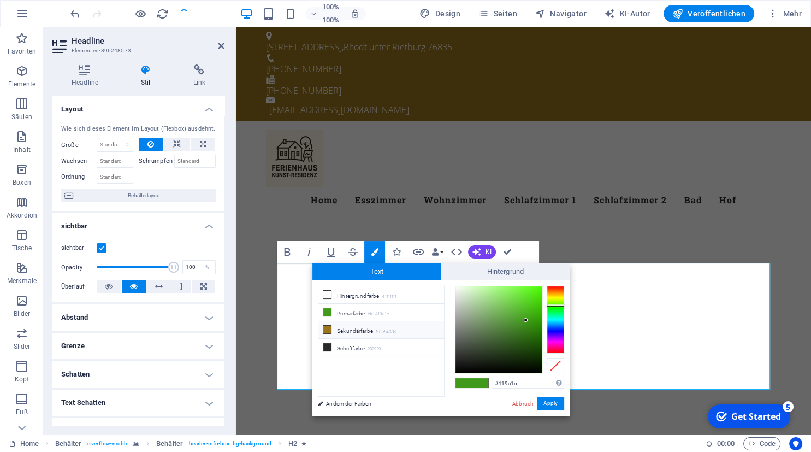
click at [326, 328] on icon at bounding box center [327, 329] width 8 height 8
type input "#9a751c"
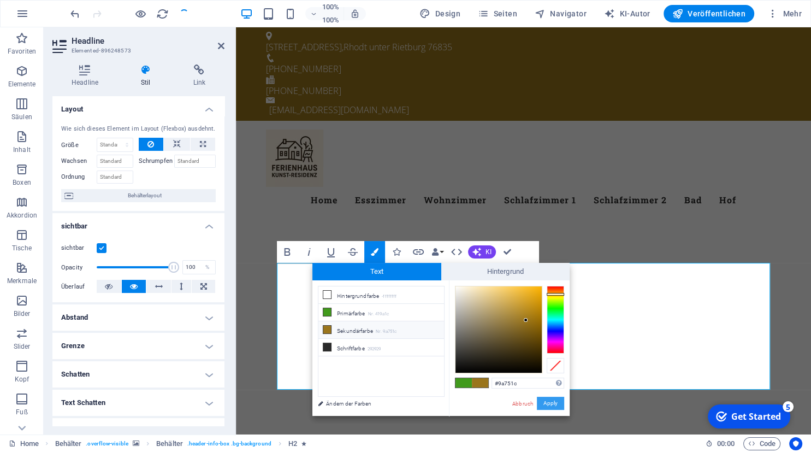
click at [547, 400] on button "Apply" at bounding box center [550, 402] width 27 height 13
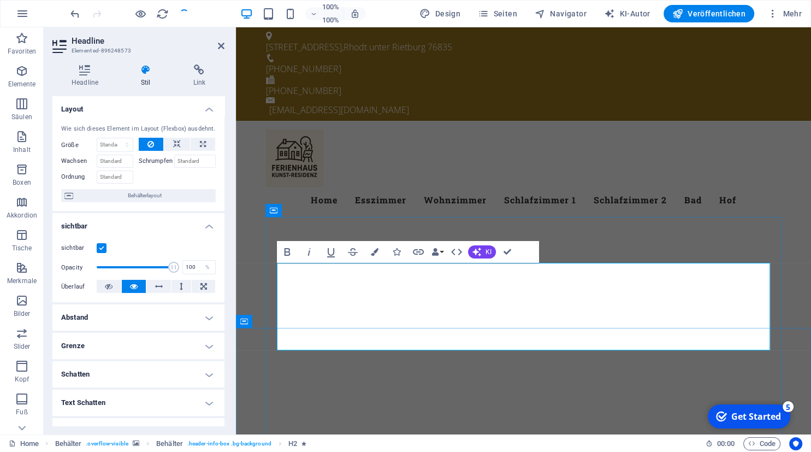
click at [218, 48] on icon at bounding box center [221, 46] width 7 height 9
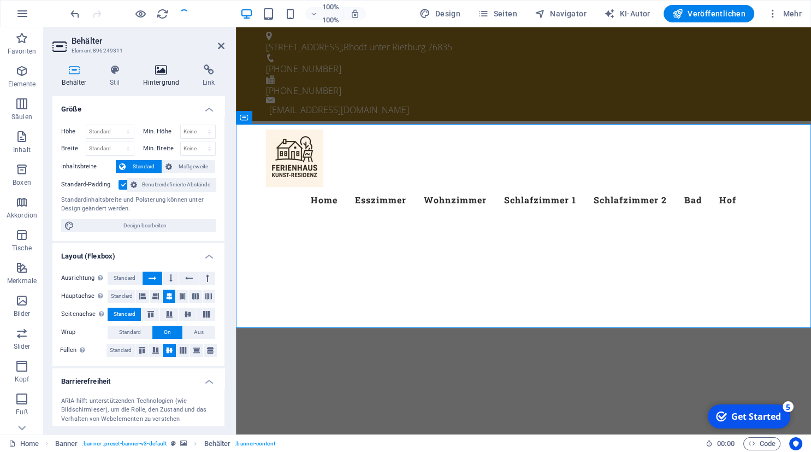
click at [156, 75] on icon at bounding box center [160, 69] width 55 height 11
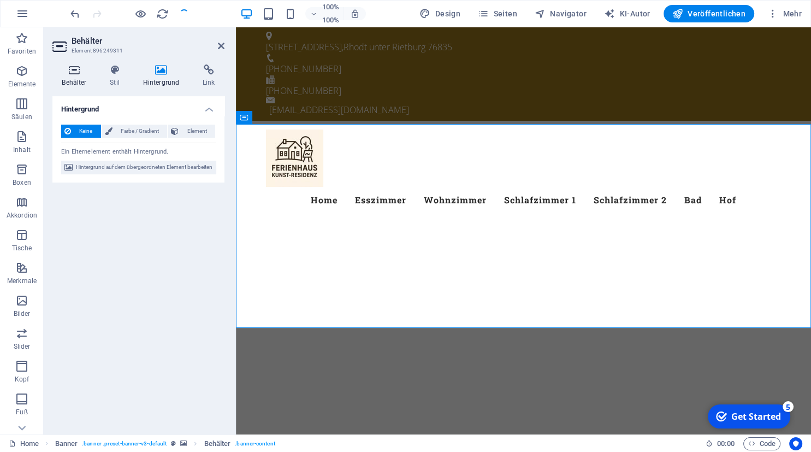
click at [71, 73] on icon at bounding box center [74, 69] width 44 height 11
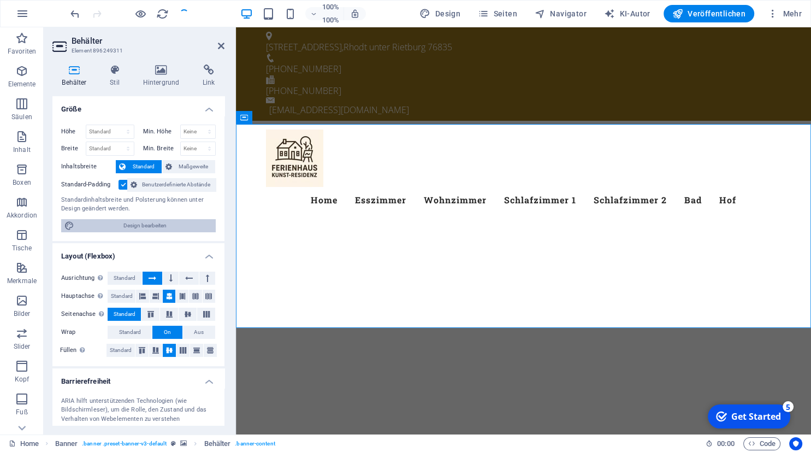
scroll to position [93, 0]
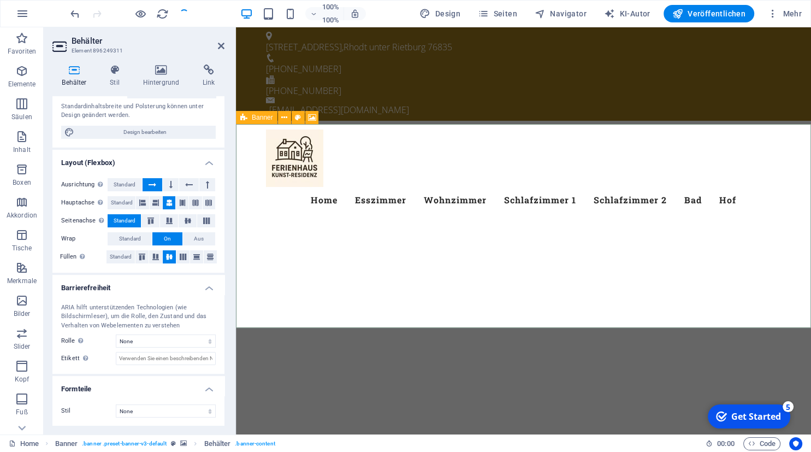
click at [246, 117] on icon at bounding box center [243, 117] width 7 height 13
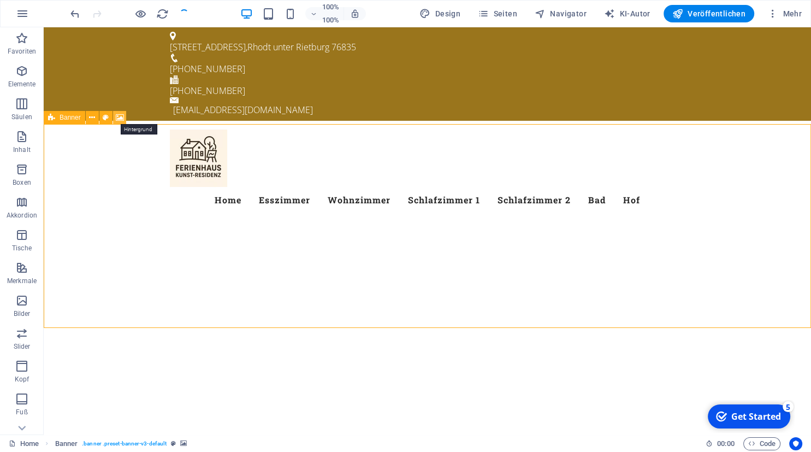
click at [118, 116] on icon at bounding box center [120, 117] width 8 height 11
click at [118, 116] on div "Ziehen Sie hier, um den vorhandenen Inhalt zu ersetzen. Drücken Sie „Strg“, wen…" at bounding box center [427, 230] width 767 height 407
select select "ms"
select select "s"
select select "progressive"
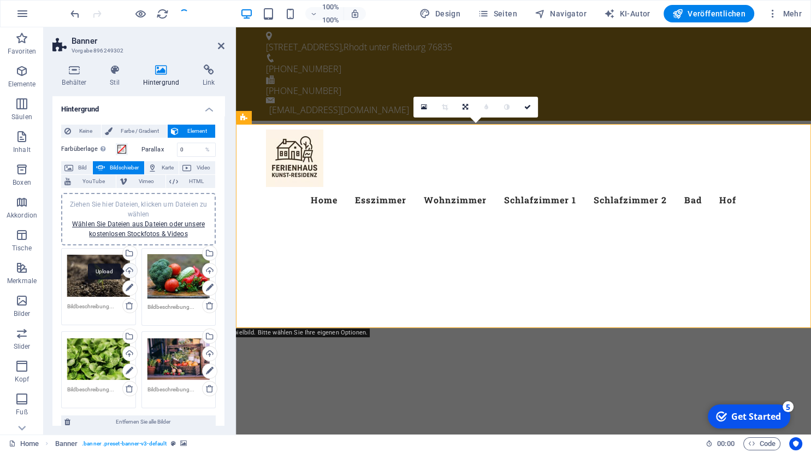
click at [128, 269] on div "Upload" at bounding box center [129, 271] width 16 height 16
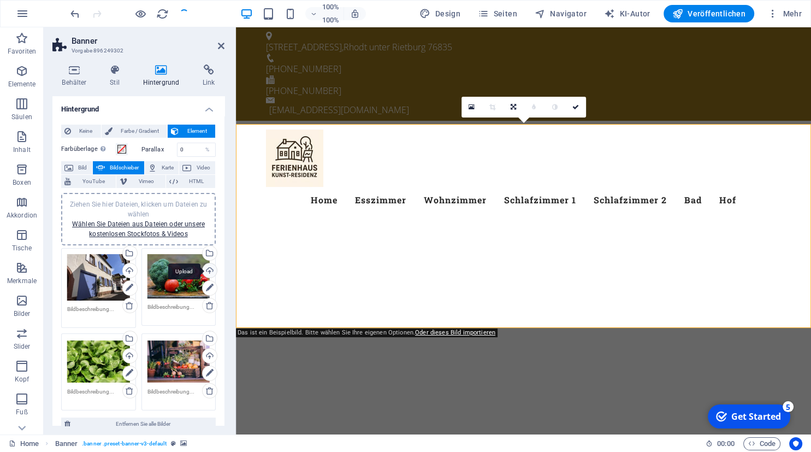
click at [207, 271] on div "Upload" at bounding box center [208, 271] width 16 height 16
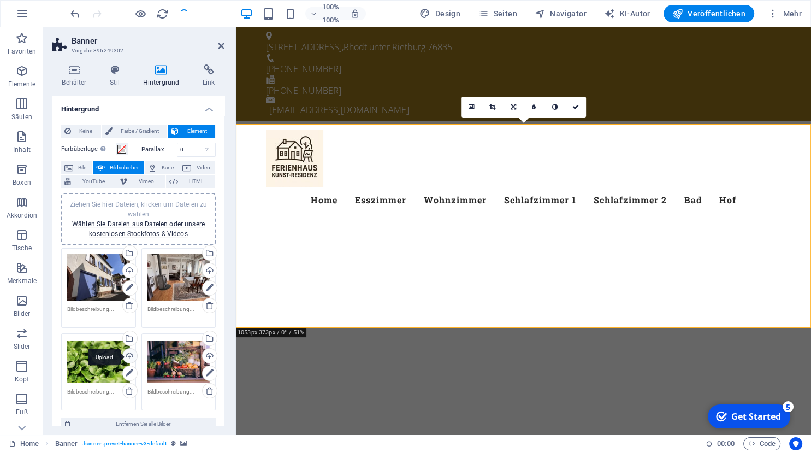
click at [129, 358] on div "Upload" at bounding box center [129, 356] width 16 height 16
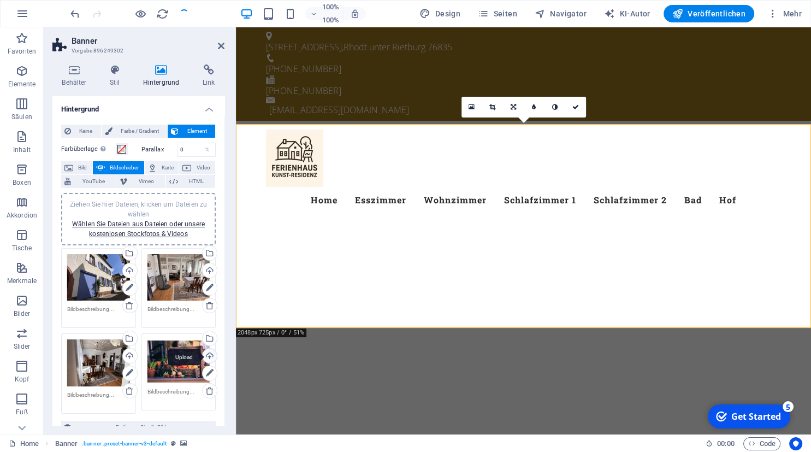
click at [209, 356] on div "Upload" at bounding box center [208, 356] width 16 height 16
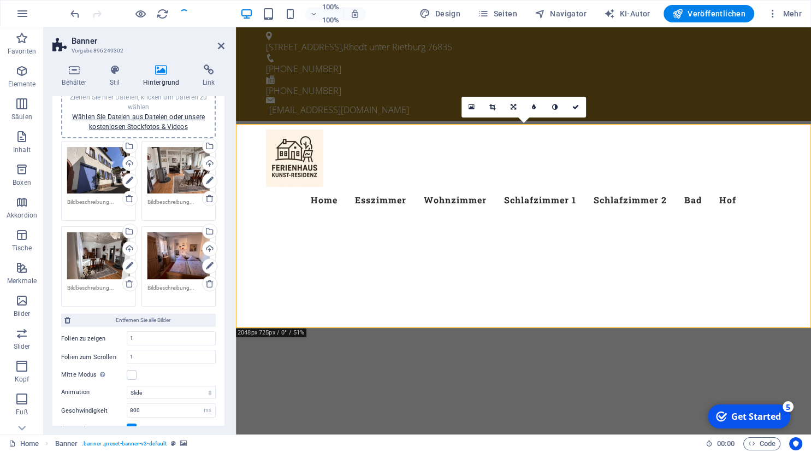
scroll to position [109, 0]
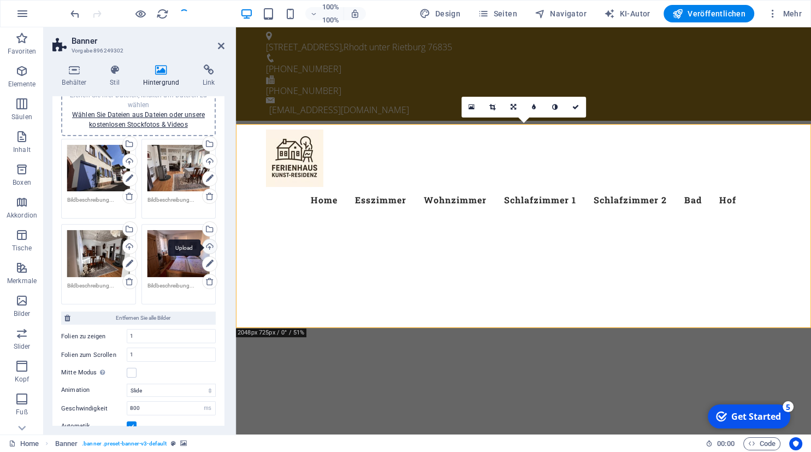
click at [209, 245] on div "Upload" at bounding box center [208, 247] width 16 height 16
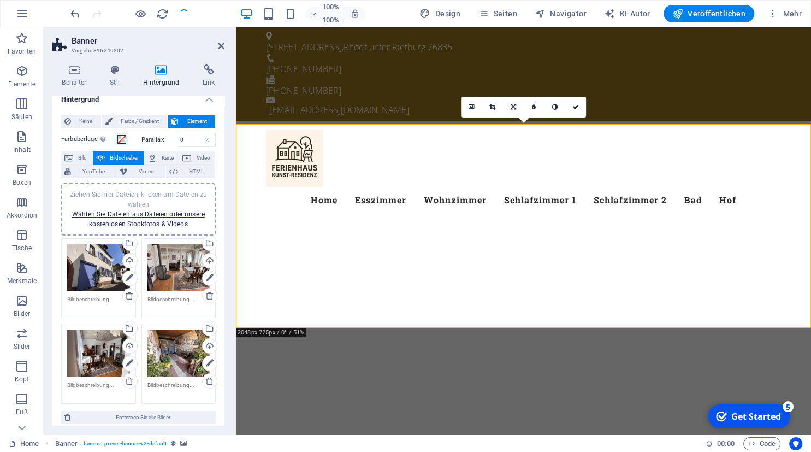
scroll to position [0, 0]
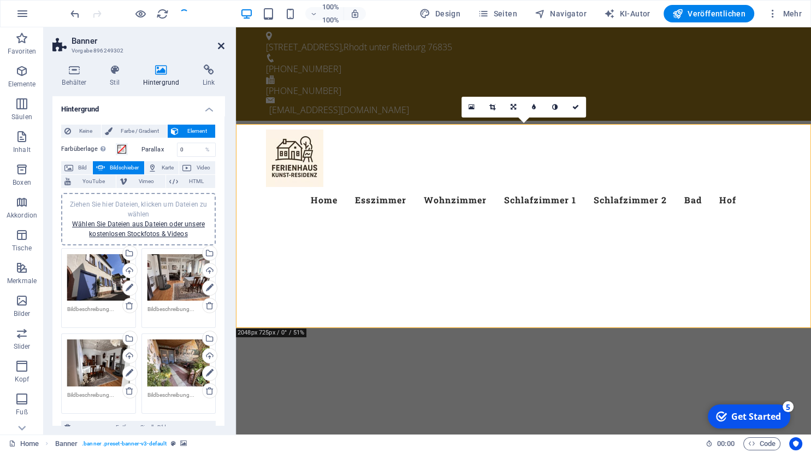
click at [224, 45] on icon at bounding box center [221, 46] width 7 height 9
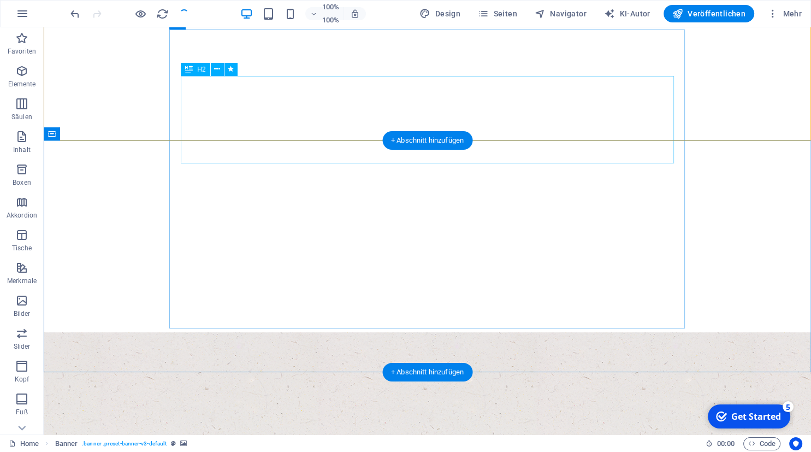
scroll to position [187, 0]
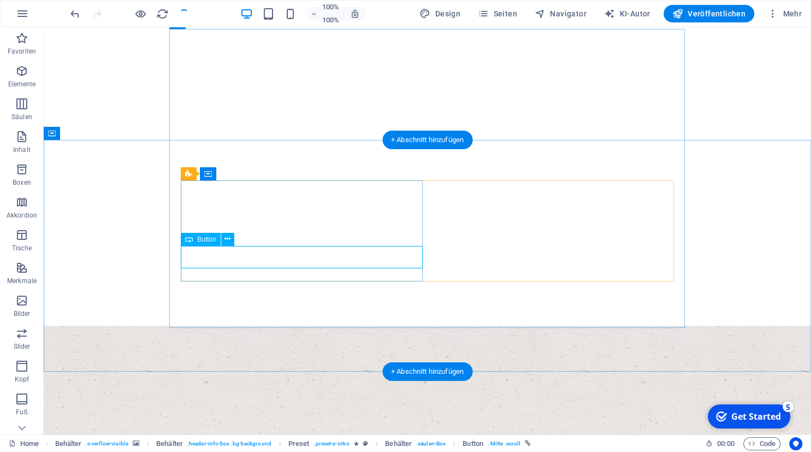
click at [204, 238] on span "Button" at bounding box center [206, 239] width 19 height 7
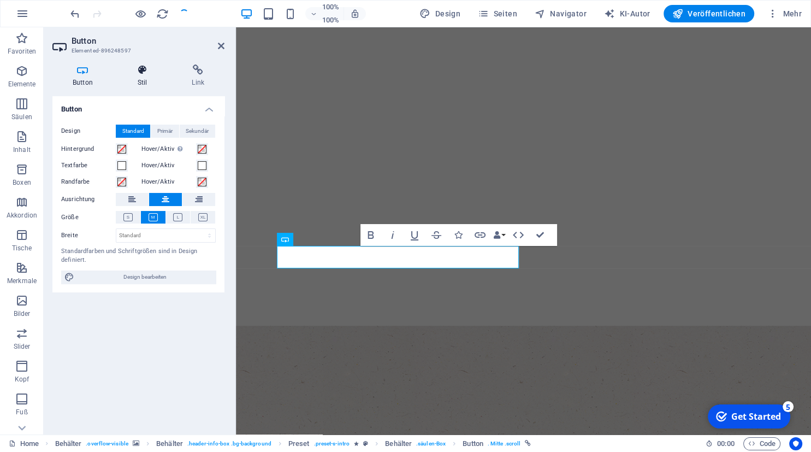
click at [141, 69] on icon at bounding box center [142, 69] width 50 height 11
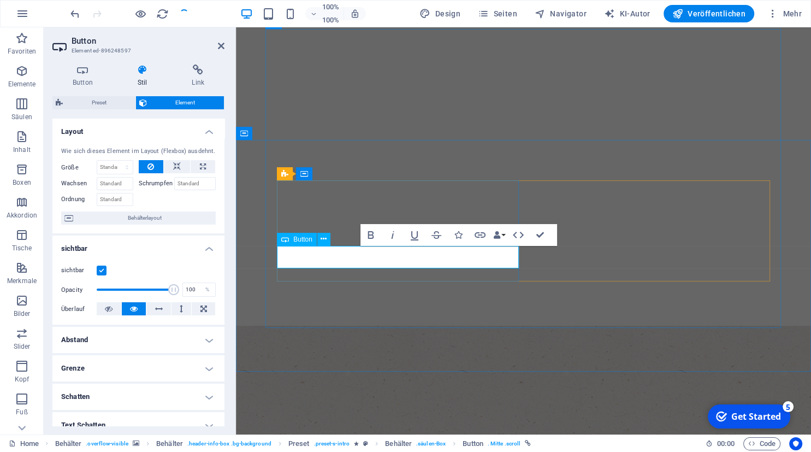
click at [304, 242] on span "Button" at bounding box center [302, 239] width 19 height 7
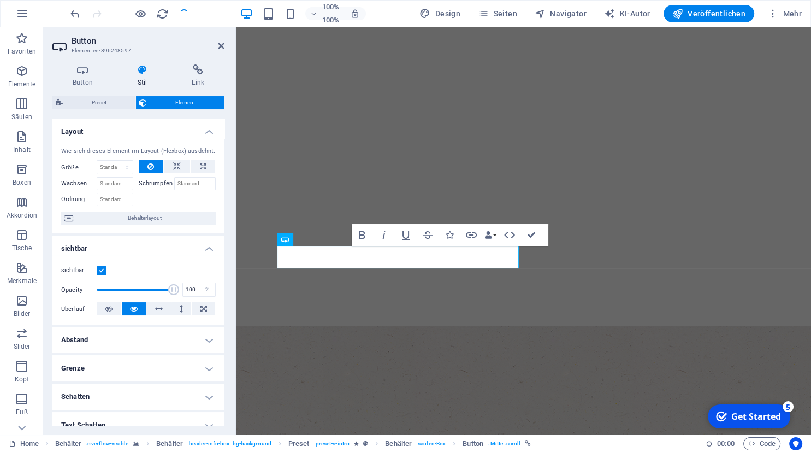
click at [144, 67] on icon at bounding box center [142, 69] width 50 height 11
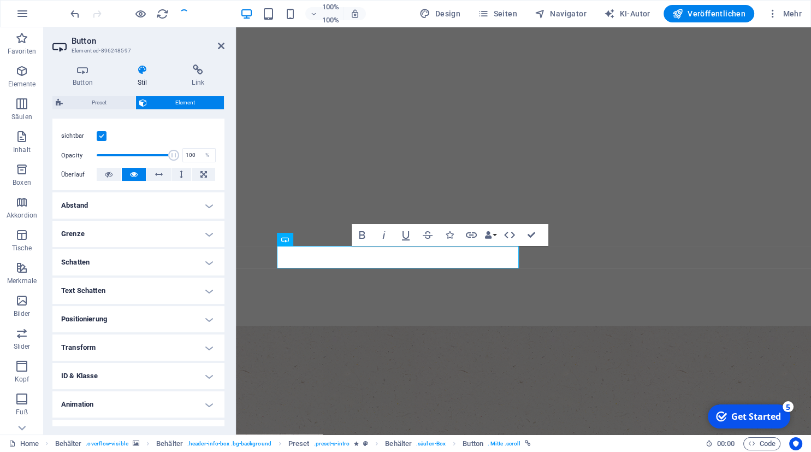
scroll to position [154, 0]
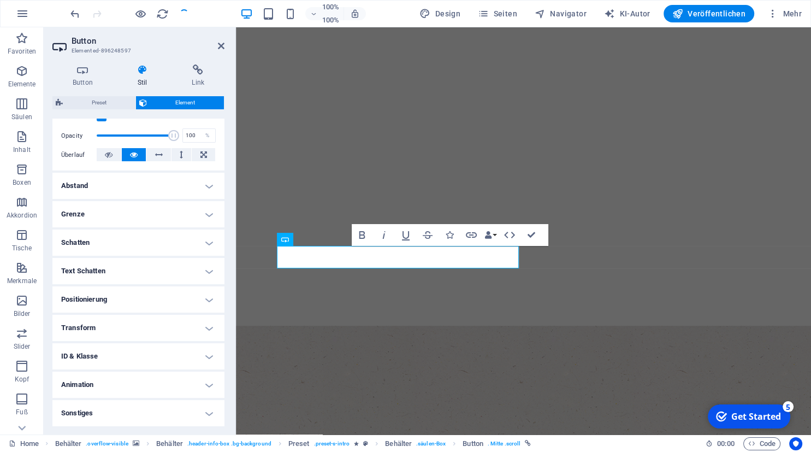
click at [209, 244] on h4 "Schatten" at bounding box center [138, 242] width 172 height 26
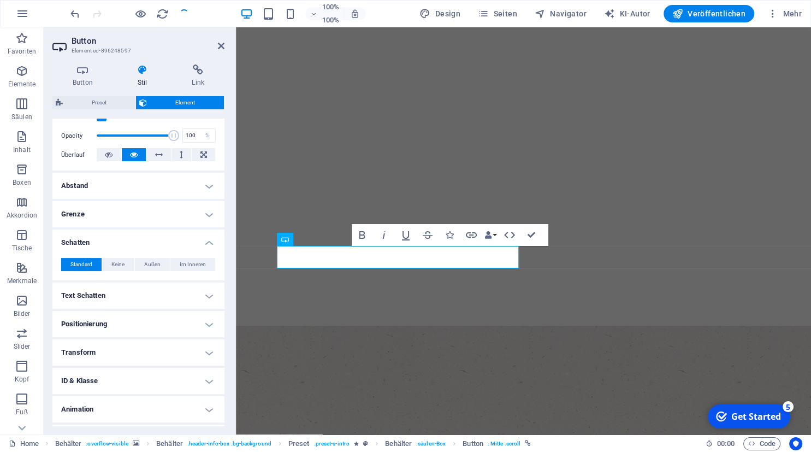
click at [209, 244] on h4 "Schatten" at bounding box center [138, 239] width 172 height 20
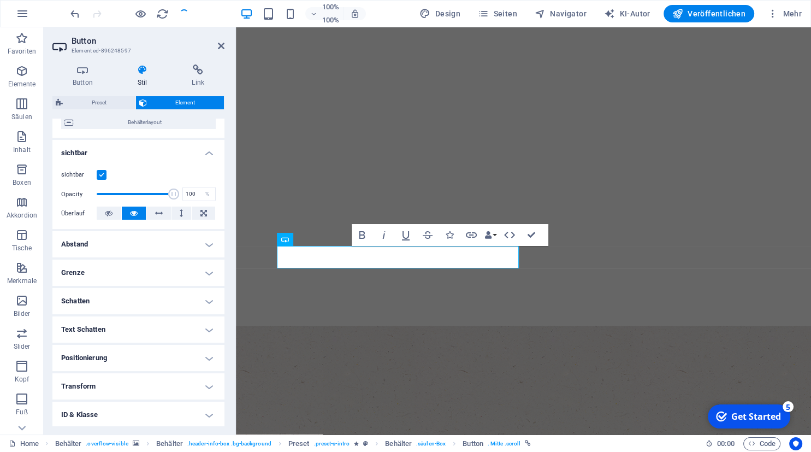
scroll to position [0, 0]
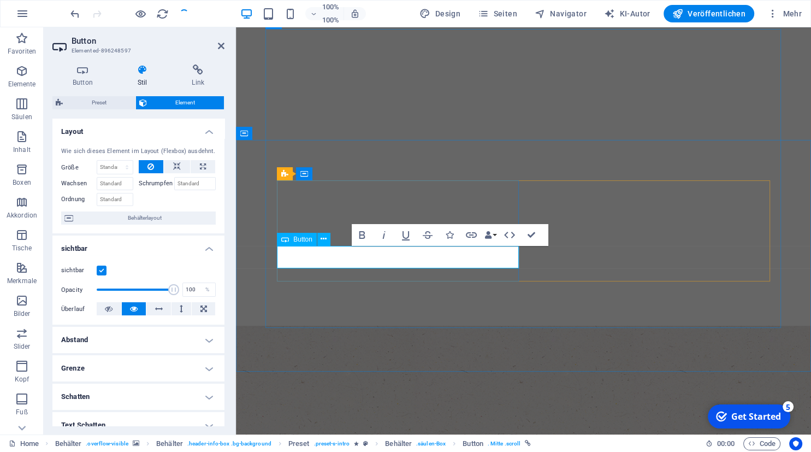
click at [80, 80] on h4 "Button" at bounding box center [84, 75] width 65 height 23
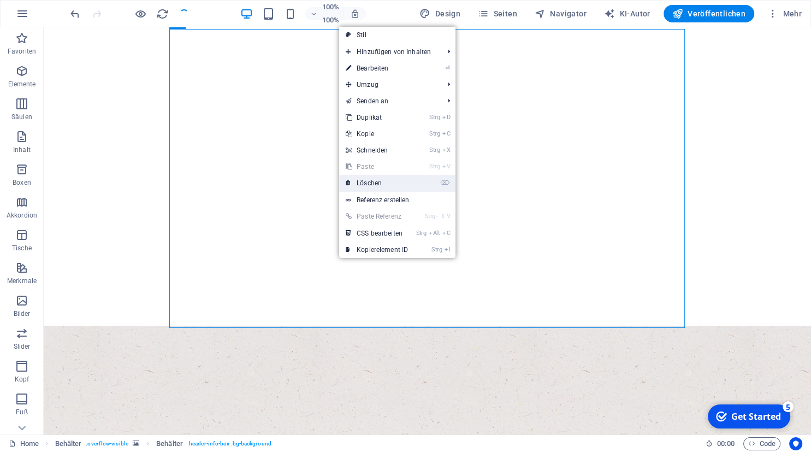
click at [372, 181] on link "- ⌦ Löschen" at bounding box center [376, 183] width 75 height 16
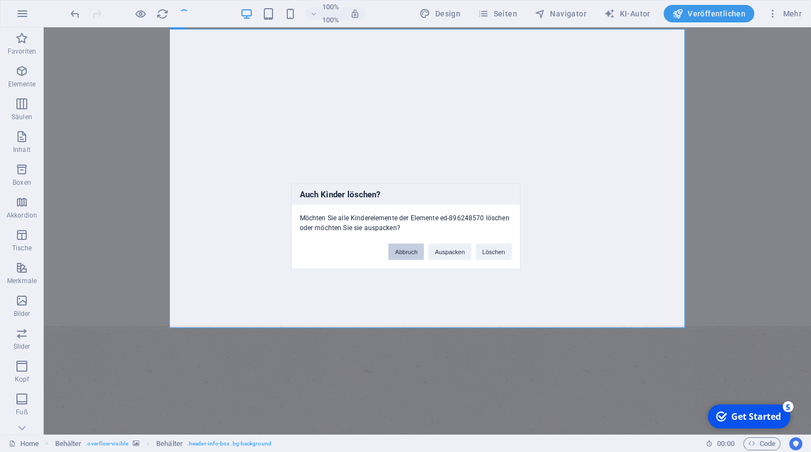
click at [412, 248] on button "Abbruch" at bounding box center [405, 251] width 35 height 16
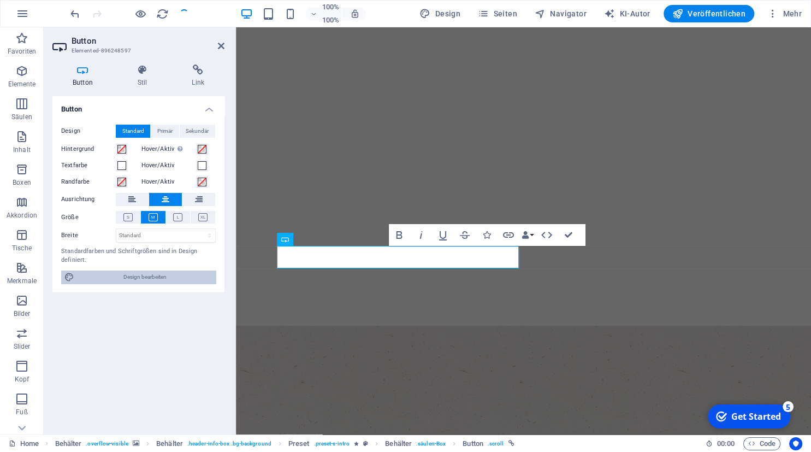
click at [167, 279] on span "Design bearbeiten" at bounding box center [145, 276] width 135 height 13
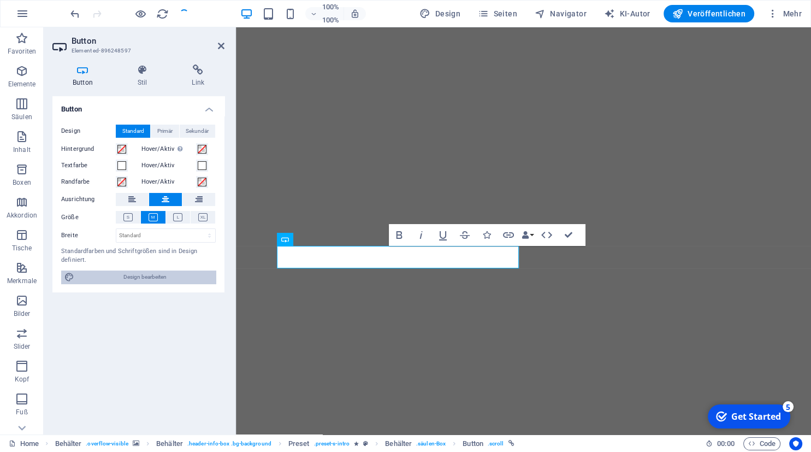
select select "px"
select select "300"
select select "px"
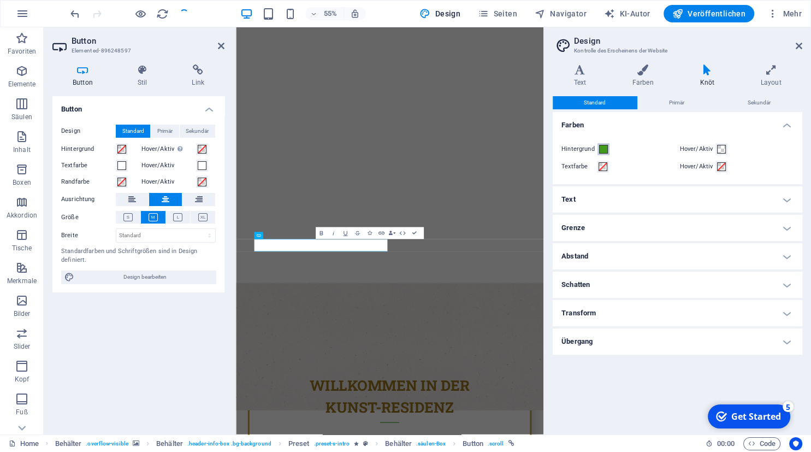
click at [603, 151] on span at bounding box center [603, 149] width 9 height 9
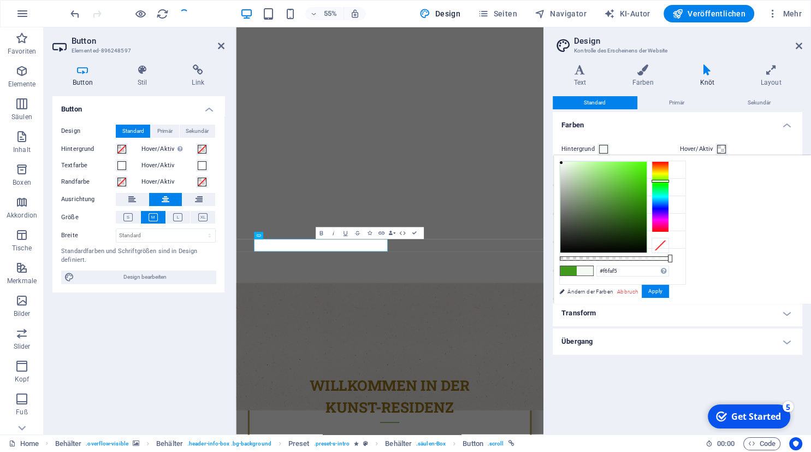
click at [561, 163] on div at bounding box center [603, 207] width 86 height 91
click at [560, 161] on div at bounding box center [560, 161] width 4 height 4
click at [654, 288] on button "Apply" at bounding box center [655, 291] width 27 height 13
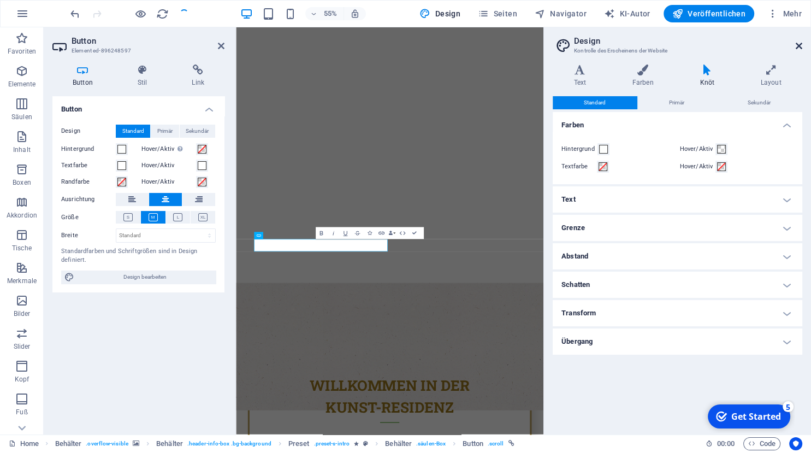
click at [797, 46] on icon at bounding box center [799, 46] width 7 height 9
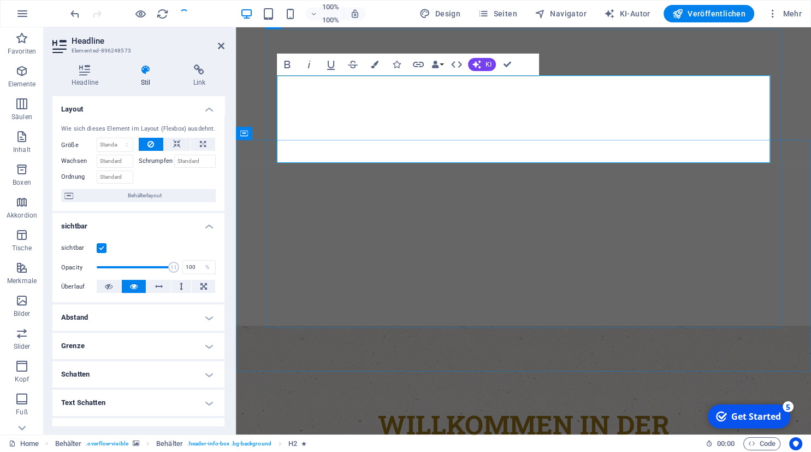
click at [532, 405] on h2 "Willkommen in der Kunst-Residenz" at bounding box center [523, 448] width 493 height 87
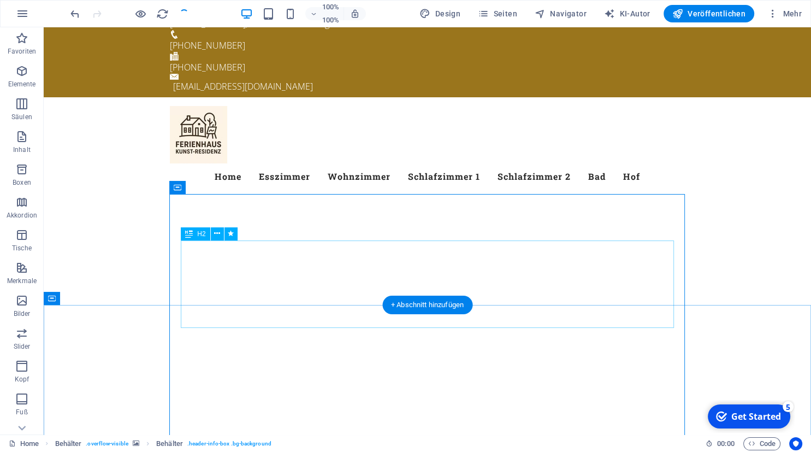
scroll to position [22, 0]
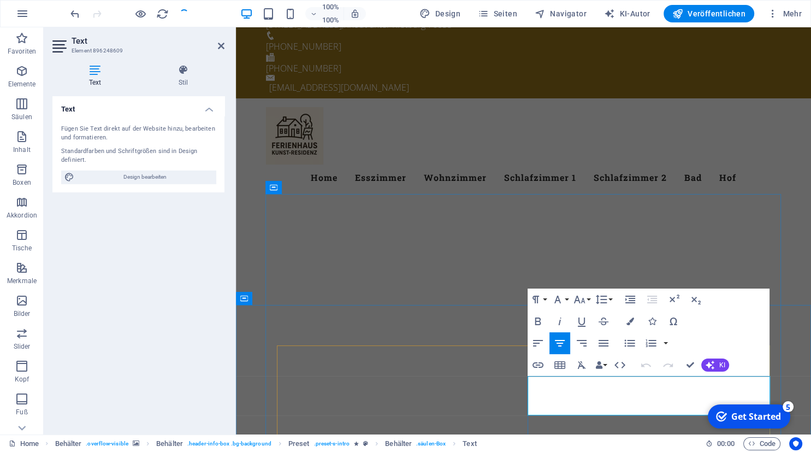
drag, startPoint x: 533, startPoint y: 382, endPoint x: 733, endPoint y: 410, distance: 202.4
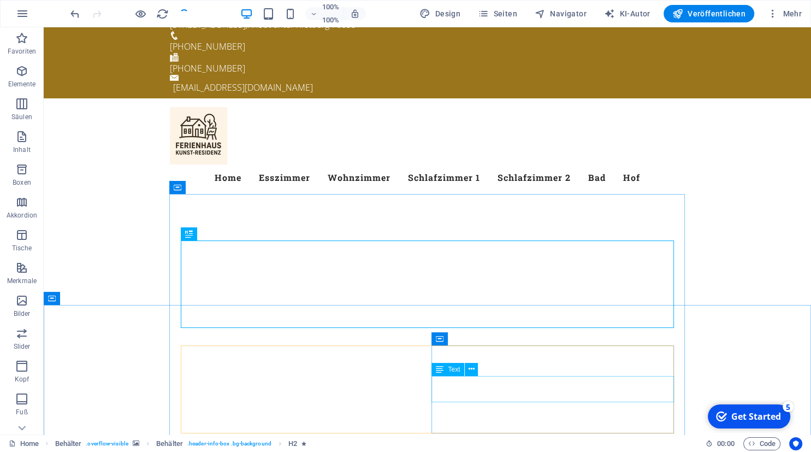
click at [442, 371] on icon at bounding box center [440, 369] width 8 height 13
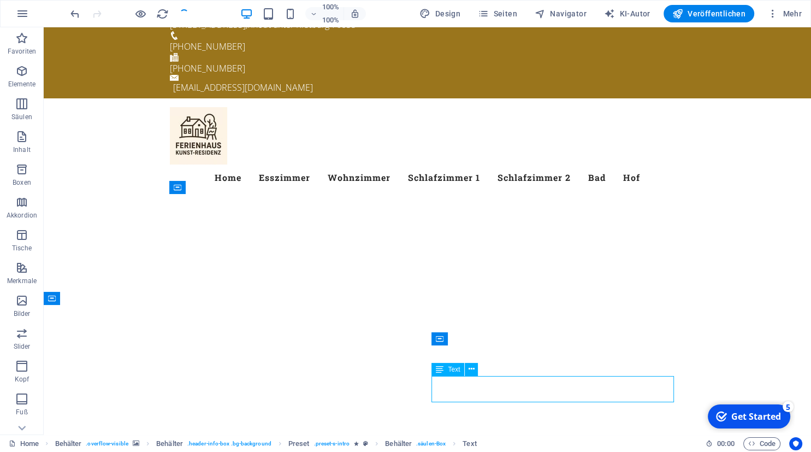
click at [445, 370] on div "Text" at bounding box center [447, 369] width 33 height 13
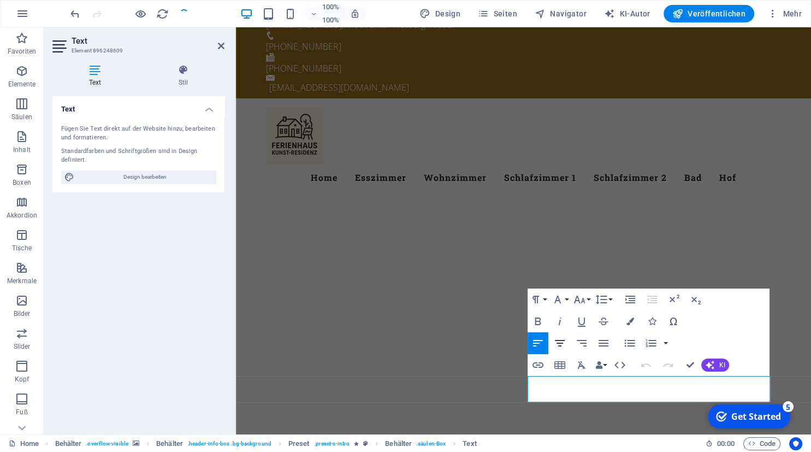
click at [558, 342] on icon "button" at bounding box center [559, 342] width 13 height 13
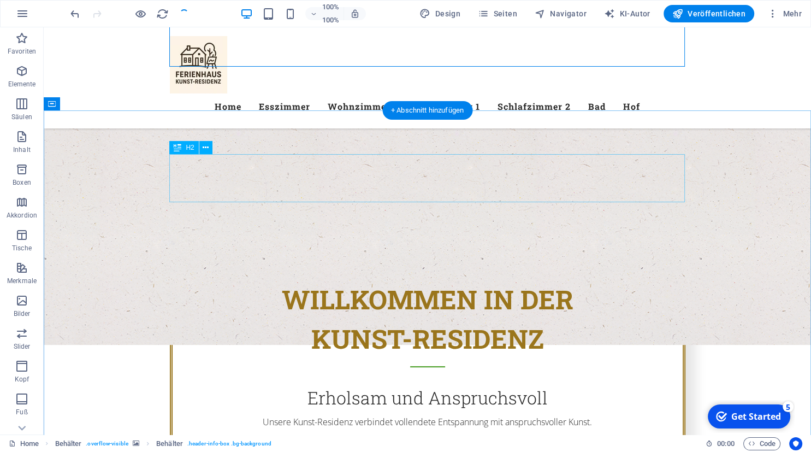
scroll to position [361, 0]
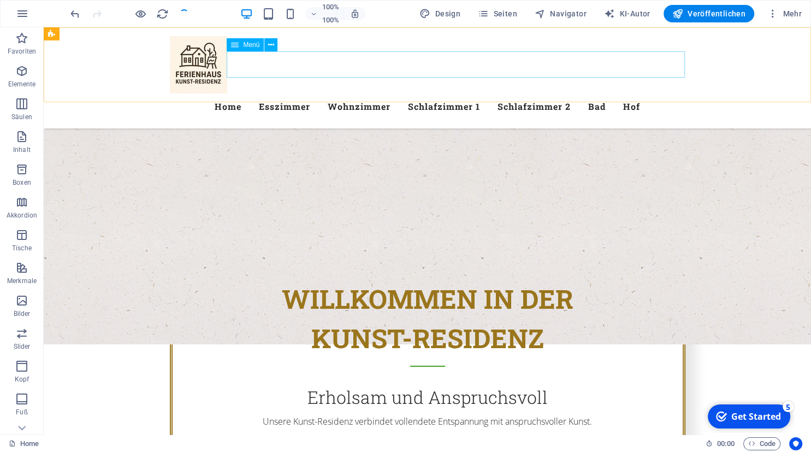
click at [306, 93] on nav "Home Esszimmer Wohnzimmer Schlafzimmer 1 Schlafzimmer 2 [GEOGRAPHIC_DATA]" at bounding box center [427, 106] width 515 height 26
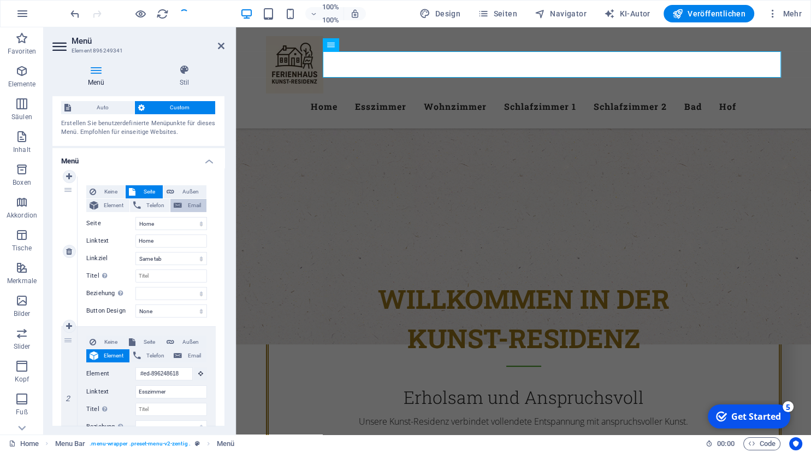
scroll to position [25, 0]
click at [135, 251] on select "New tab Same tab Overlay" at bounding box center [171, 257] width 72 height 13
click option "New tab" at bounding box center [0, 0] width 0 height 0
click at [135, 251] on select "New tab Same tab Overlay" at bounding box center [171, 257] width 72 height 13
click option "Same tab" at bounding box center [0, 0] width 0 height 0
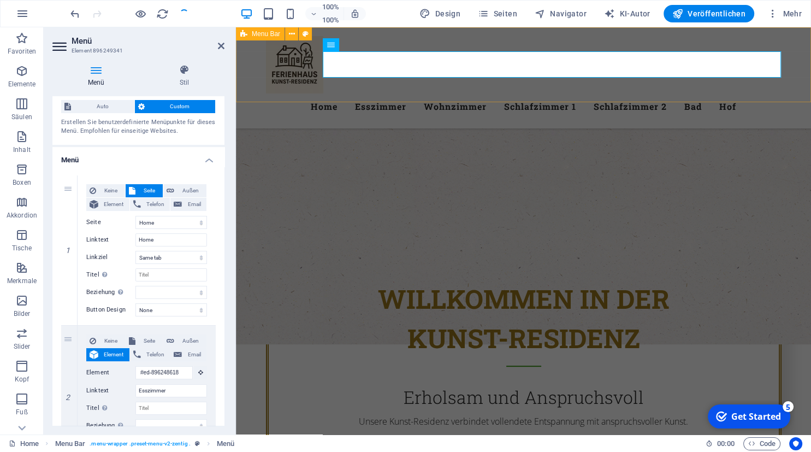
click at [427, 45] on div "Menu Home Esszimmer Wohnzimmer Schlafzimmer 1 Schlafzimmer 2 [GEOGRAPHIC_DATA]" at bounding box center [523, 77] width 575 height 101
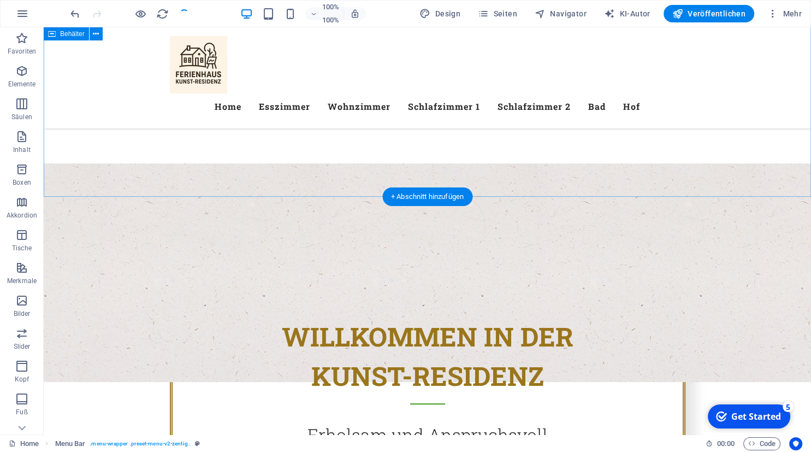
scroll to position [0, 0]
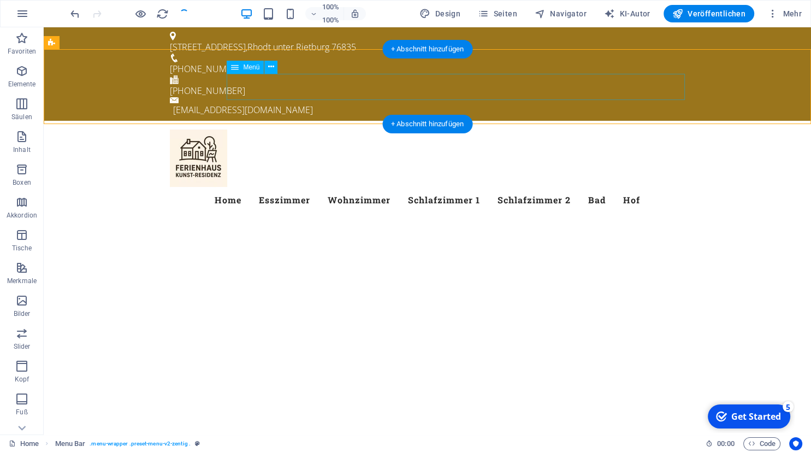
click at [319, 187] on nav "Home Esszimmer Wohnzimmer Schlafzimmer 1 Schlafzimmer 2 [GEOGRAPHIC_DATA]" at bounding box center [427, 200] width 515 height 26
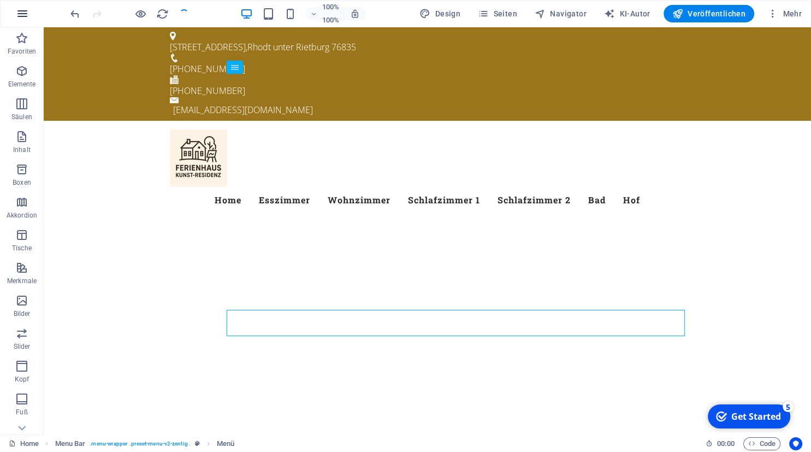
click at [23, 9] on icon "button" at bounding box center [22, 13] width 13 height 13
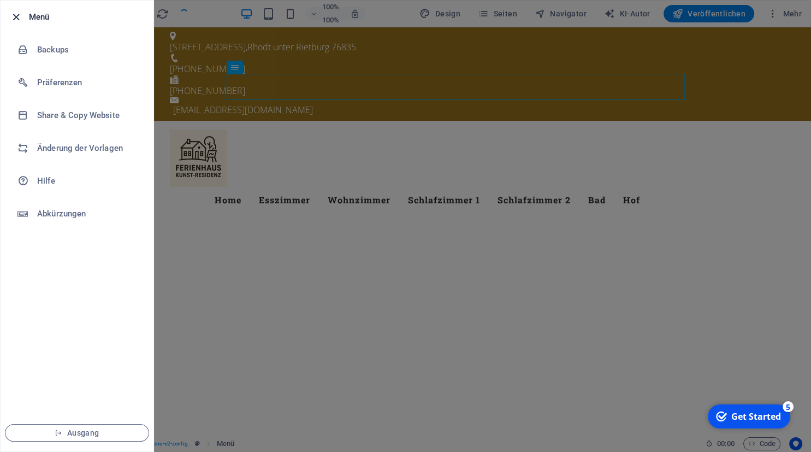
click at [19, 16] on icon "button" at bounding box center [16, 17] width 13 height 13
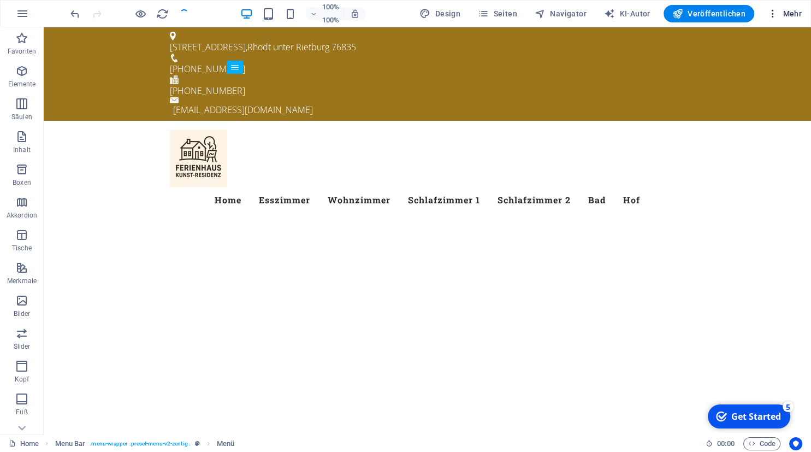
click at [786, 11] on span "Mehr" at bounding box center [784, 13] width 34 height 11
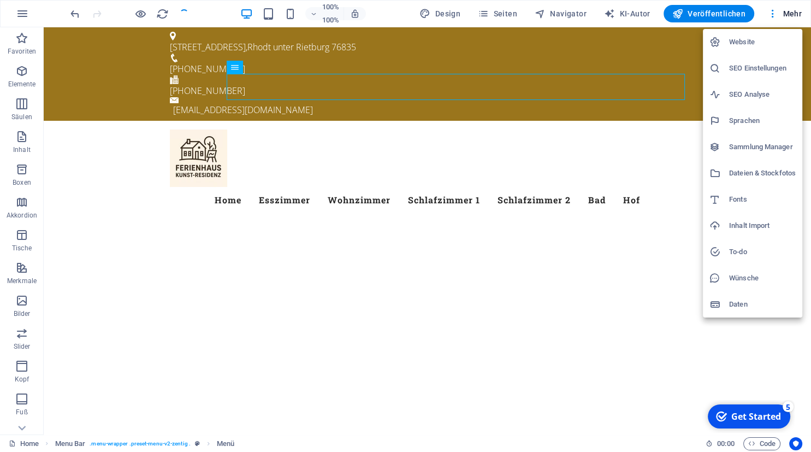
click at [759, 14] on div at bounding box center [405, 226] width 811 height 452
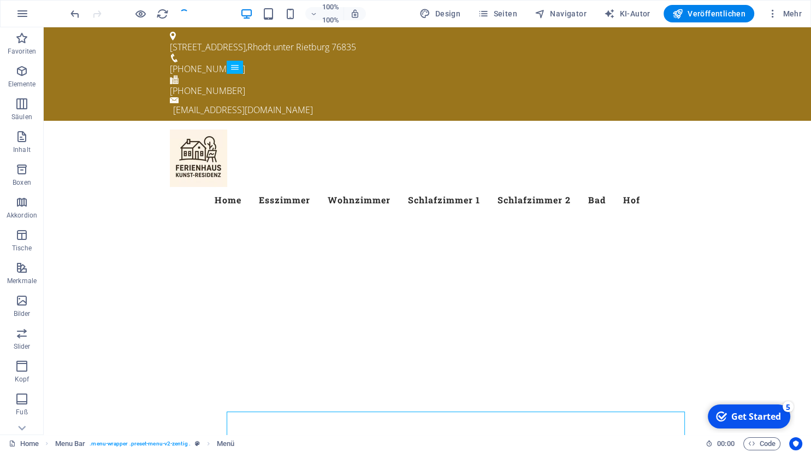
click at [746, 422] on div "Get Started" at bounding box center [756, 416] width 50 height 12
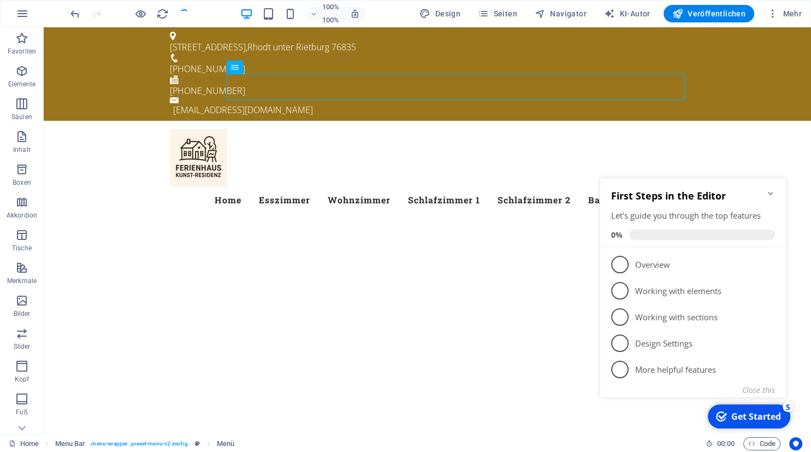
click at [771, 193] on icon "Minimize checklist" at bounding box center [770, 193] width 9 height 9
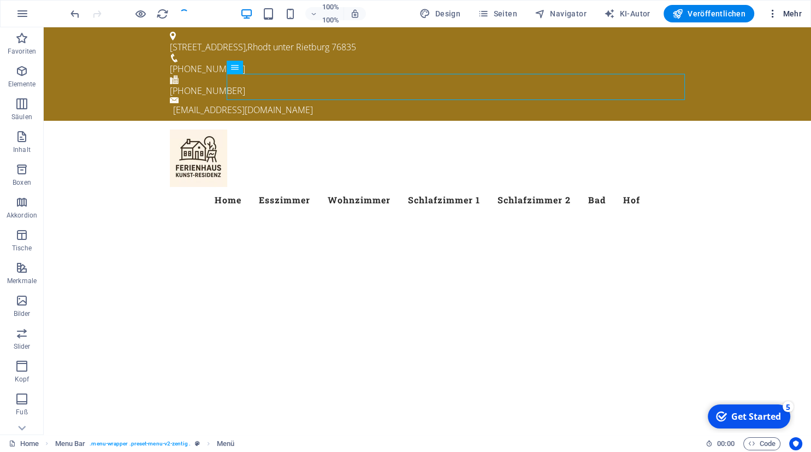
click at [773, 10] on icon "button" at bounding box center [772, 13] width 11 height 11
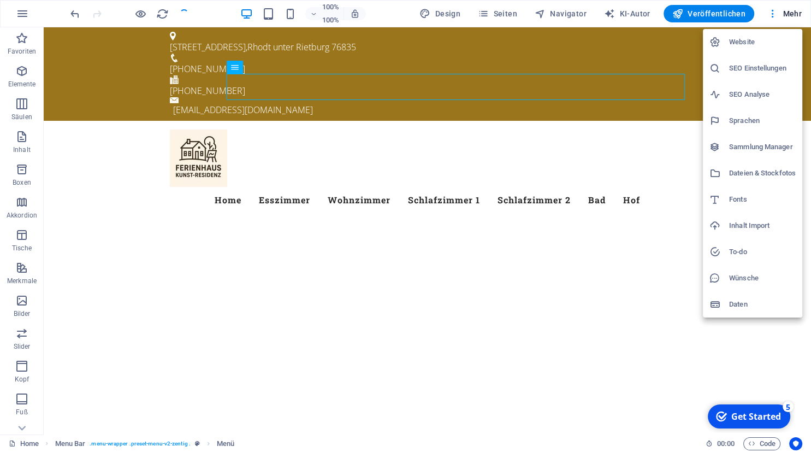
click at [132, 382] on div at bounding box center [405, 226] width 811 height 452
